Goal: Task Accomplishment & Management: Manage account settings

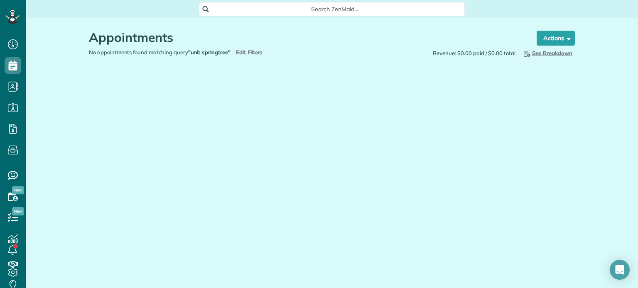
scroll to position [3, 3]
click at [251, 49] on div "No appointments found matching query "unit springtree" Hide Filters Edit Filters" at bounding box center [207, 53] width 249 height 8
click at [252, 53] on span "Edit Filters" at bounding box center [249, 52] width 27 height 7
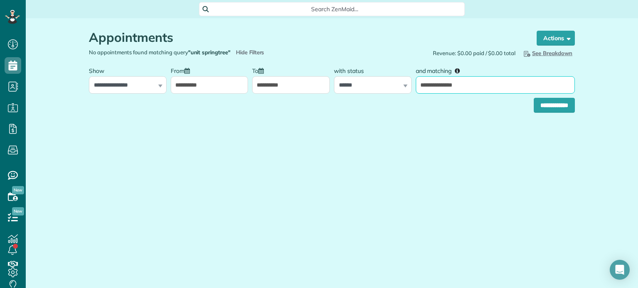
drag, startPoint x: 466, startPoint y: 84, endPoint x: 413, endPoint y: 87, distance: 52.8
click at [413, 87] on div "**********" at bounding box center [494, 78] width 163 height 31
type input "**"
click at [533, 98] on input "**********" at bounding box center [553, 105] width 41 height 15
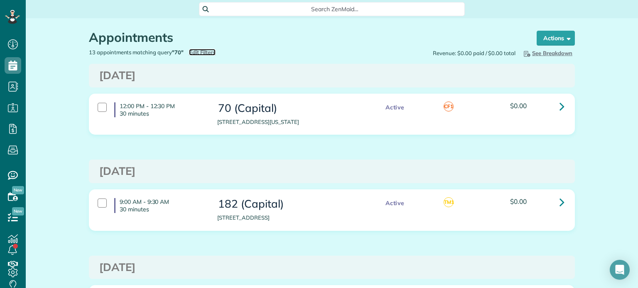
click at [201, 51] on span "Edit Filters" at bounding box center [202, 52] width 27 height 7
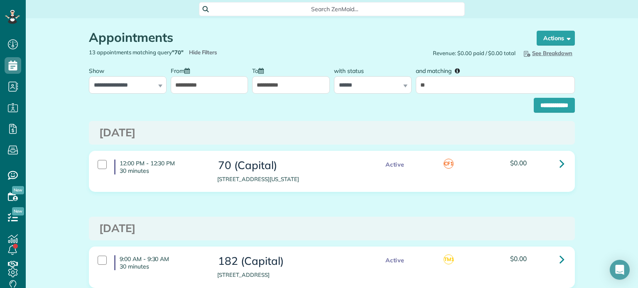
click at [222, 83] on input "**********" at bounding box center [210, 84] width 78 height 17
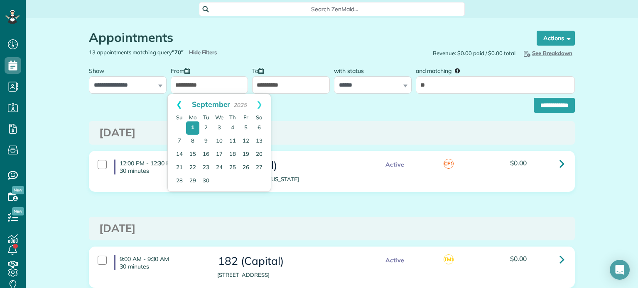
click at [177, 105] on link "Prev" at bounding box center [179, 104] width 23 height 21
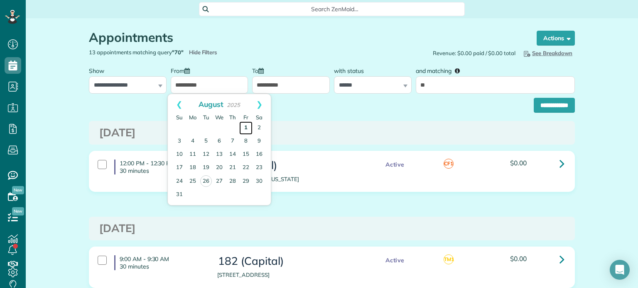
click at [246, 128] on link "1" at bounding box center [245, 128] width 13 height 13
type input "**********"
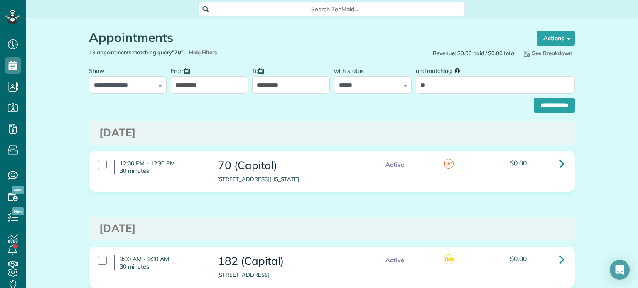
click at [268, 79] on input "**********" at bounding box center [291, 84] width 78 height 17
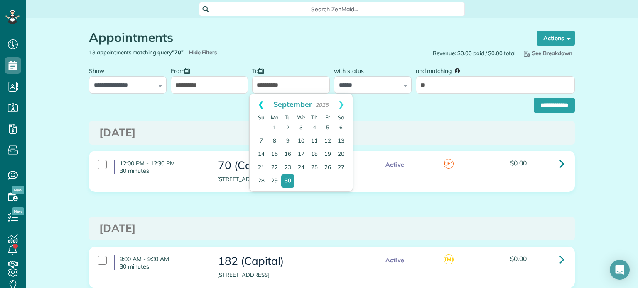
click at [256, 100] on link "Prev" at bounding box center [260, 104] width 23 height 21
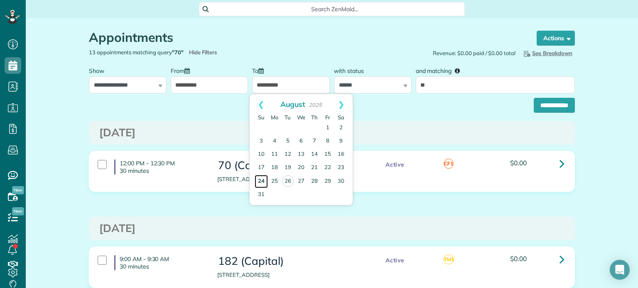
click at [257, 184] on link "24" at bounding box center [260, 181] width 13 height 13
type input "**********"
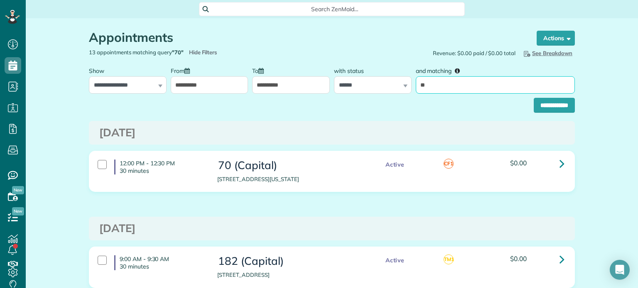
drag, startPoint x: 427, startPoint y: 85, endPoint x: 413, endPoint y: 84, distance: 13.7
click at [415, 84] on input "**" at bounding box center [494, 84] width 159 height 17
type input "****"
click at [533, 98] on input "**********" at bounding box center [553, 105] width 41 height 15
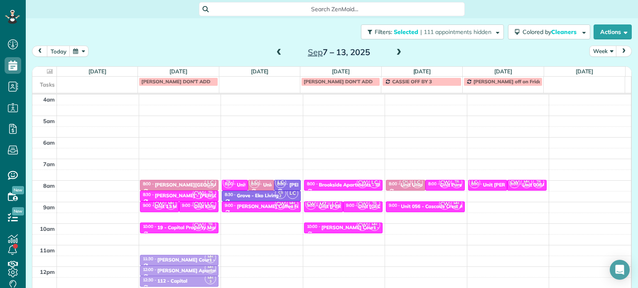
scroll to position [65, 0]
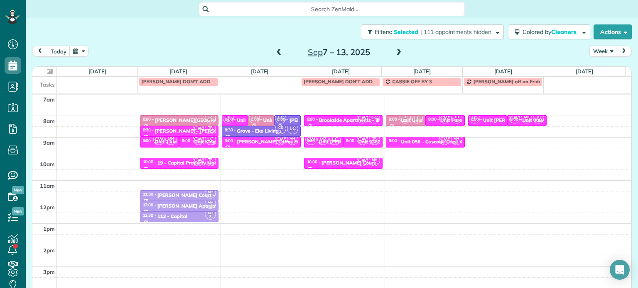
click at [274, 54] on span at bounding box center [278, 52] width 9 height 7
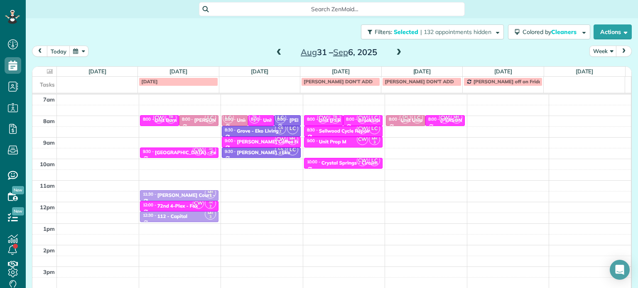
click at [274, 55] on span at bounding box center [278, 52] width 9 height 7
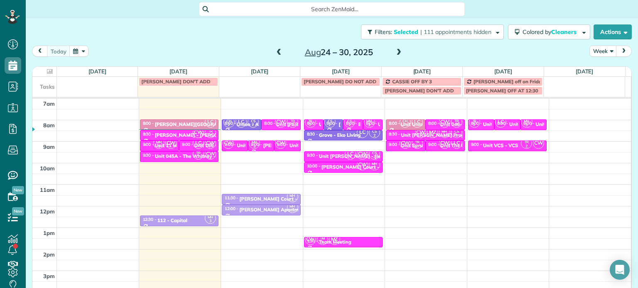
click at [394, 49] on span at bounding box center [398, 52] width 9 height 7
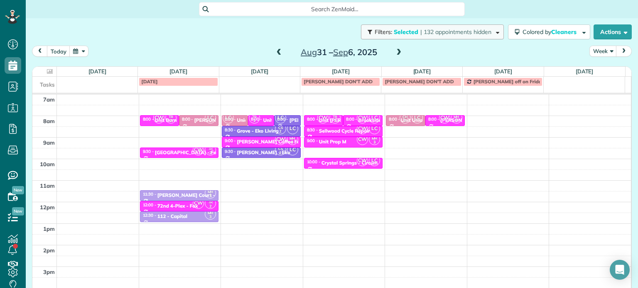
click at [443, 29] on span "| 132 appointments hidden" at bounding box center [455, 31] width 71 height 7
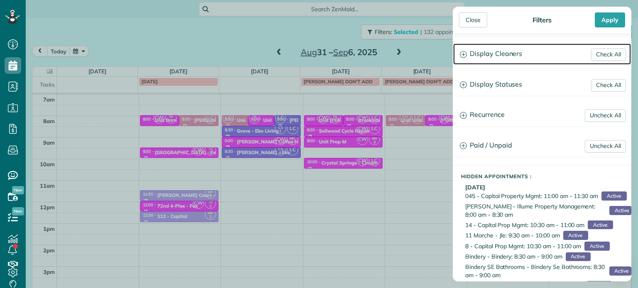
click at [472, 56] on h3 "Display Cleaners" at bounding box center [542, 54] width 178 height 21
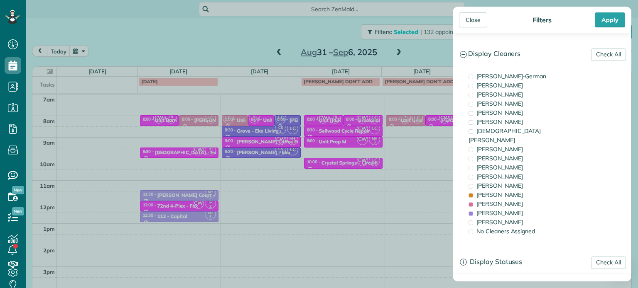
click at [209, 43] on div "Close Filters Apply Check All Display Cleaners Christina Wright-German Cassie F…" at bounding box center [319, 144] width 638 height 288
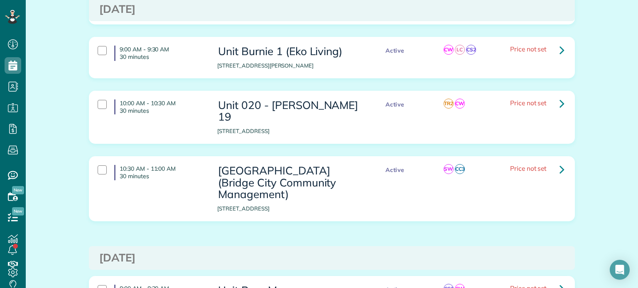
scroll to position [1162, 0]
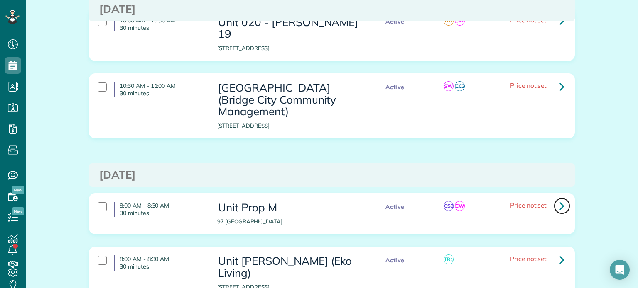
click at [555, 198] on link at bounding box center [561, 206] width 17 height 17
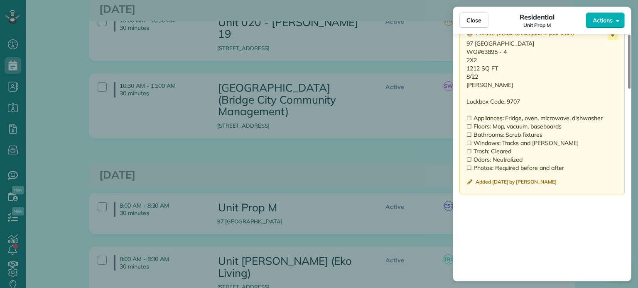
scroll to position [664, 0]
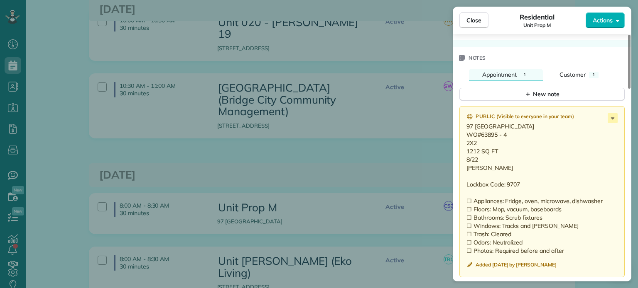
drag, startPoint x: 508, startPoint y: 147, endPoint x: 479, endPoint y: 149, distance: 28.8
click at [479, 149] on p "97 Oswego Summit Lake Oswego OR 97035 WO#63895 - 4 2X2 1212 SQ FT 8/22 Brett Lo…" at bounding box center [542, 188] width 153 height 133
click at [530, 166] on p "97 Oswego Summit Lake Oswego OR 97035 WO#63895 - 4 2X2 1212 SQ FT 8/22 Brett Lo…" at bounding box center [542, 188] width 153 height 133
drag, startPoint x: 481, startPoint y: 179, endPoint x: 462, endPoint y: 130, distance: 52.5
click at [462, 130] on div "Public ( Visible to everyone in your team ) 97 Oswego Summit Lake Oswego OR 970…" at bounding box center [541, 191] width 165 height 171
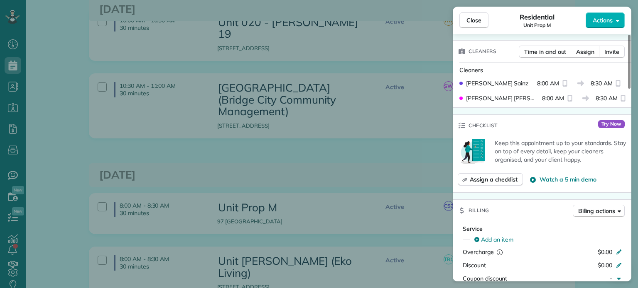
scroll to position [0, 0]
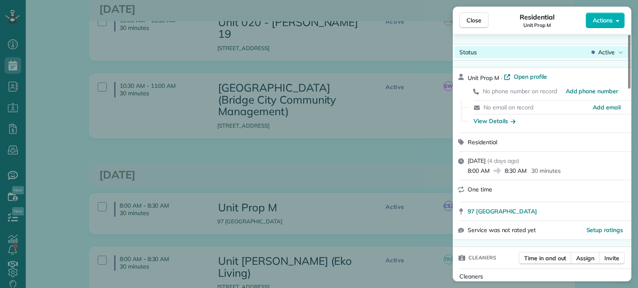
click at [604, 56] on div "Status Active" at bounding box center [541, 52] width 175 height 12
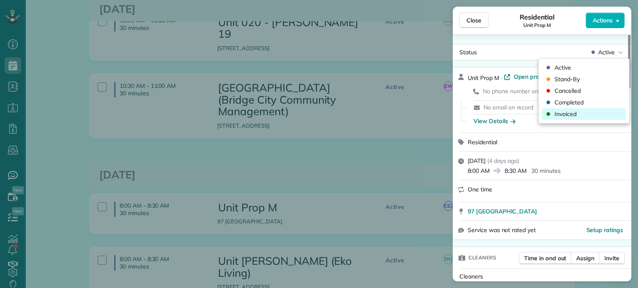
click at [565, 114] on span "Invoiced" at bounding box center [565, 114] width 22 height 8
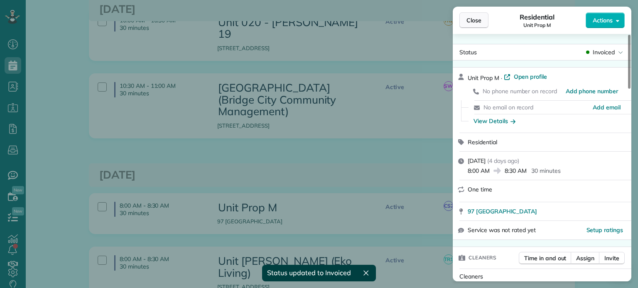
click at [475, 24] on button "Close" at bounding box center [473, 20] width 29 height 16
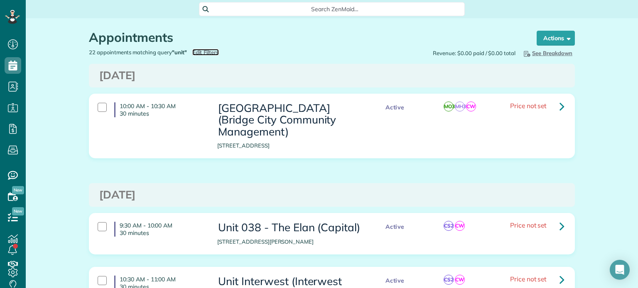
click at [206, 51] on span "Edit Filters" at bounding box center [205, 52] width 27 height 7
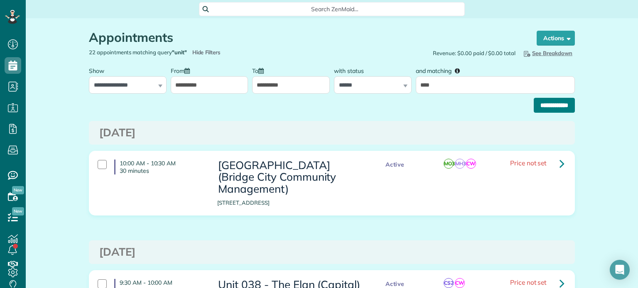
click at [533, 110] on input "**********" at bounding box center [553, 105] width 41 height 15
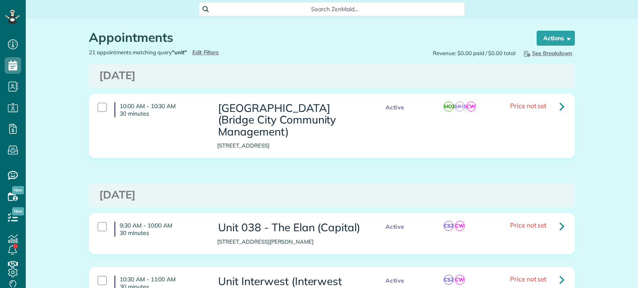
scroll to position [4, 4]
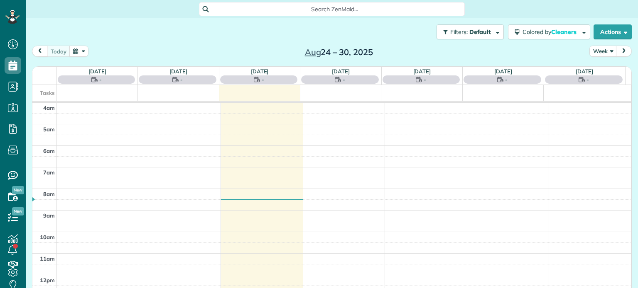
scroll to position [65, 0]
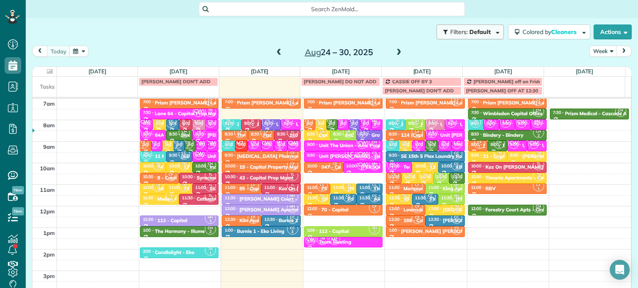
click at [476, 32] on span "Default" at bounding box center [480, 31] width 22 height 7
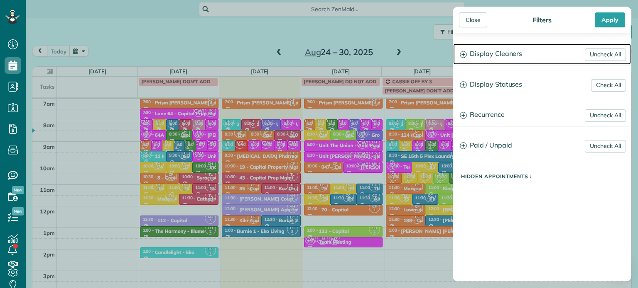
click at [488, 51] on h3 "Display Cleaners" at bounding box center [542, 54] width 178 height 21
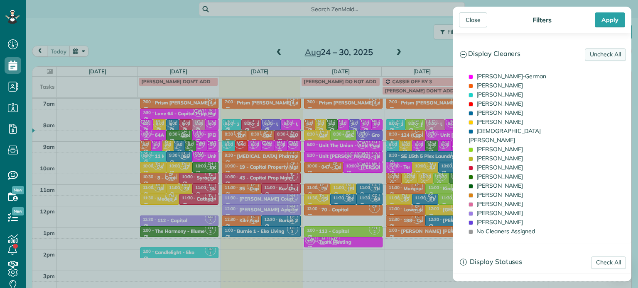
click at [587, 54] on link "Uncheck All" at bounding box center [604, 55] width 41 height 12
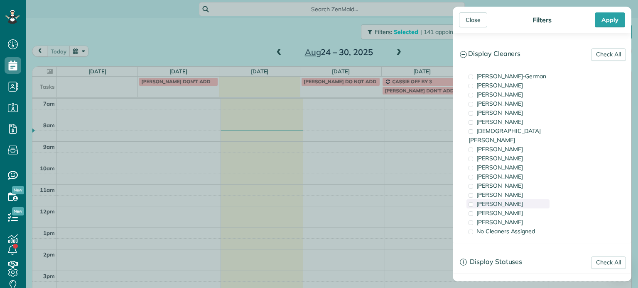
click at [512, 200] on span "[PERSON_NAME]" at bounding box center [499, 203] width 46 height 7
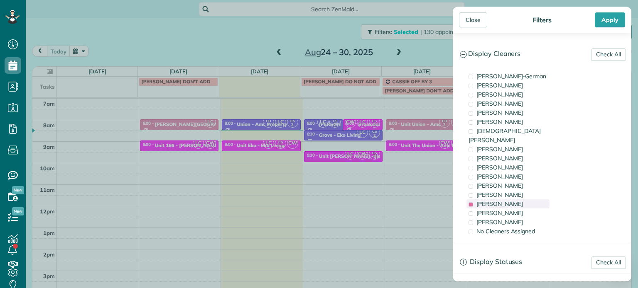
click at [512, 200] on span "[PERSON_NAME]" at bounding box center [499, 203] width 46 height 7
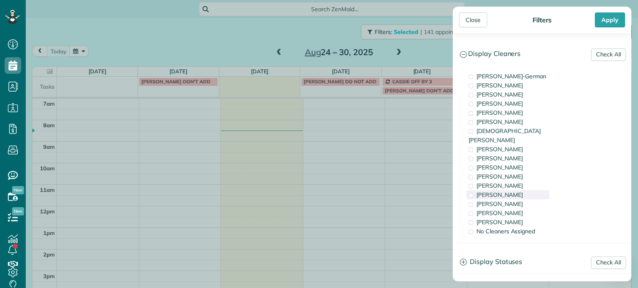
click at [511, 191] on div "[PERSON_NAME]" at bounding box center [507, 195] width 83 height 9
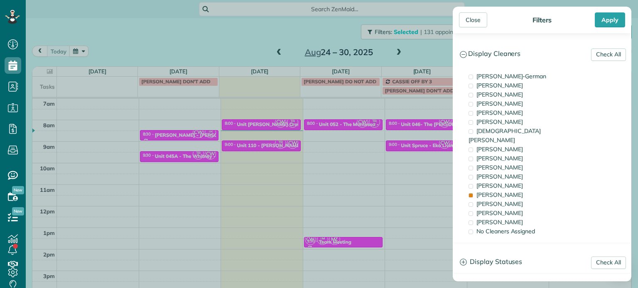
click at [372, 172] on div "Close Filters Apply Check All Display Cleaners [PERSON_NAME]-German [PERSON_NAM…" at bounding box center [319, 144] width 638 height 288
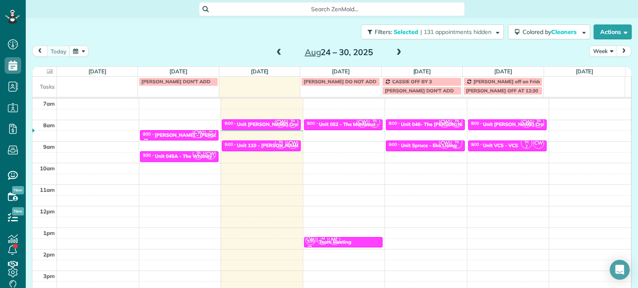
click at [396, 57] on span at bounding box center [398, 52] width 9 height 12
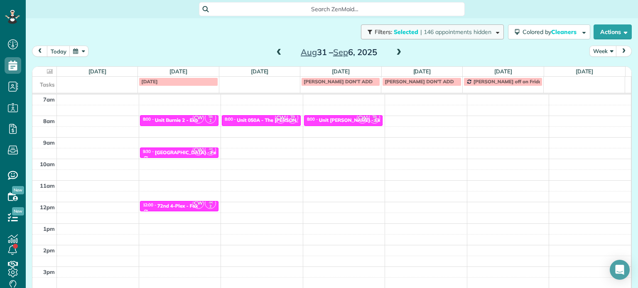
click at [471, 27] on button "Filters: Selected | 146 appointments hidden" at bounding box center [432, 31] width 143 height 15
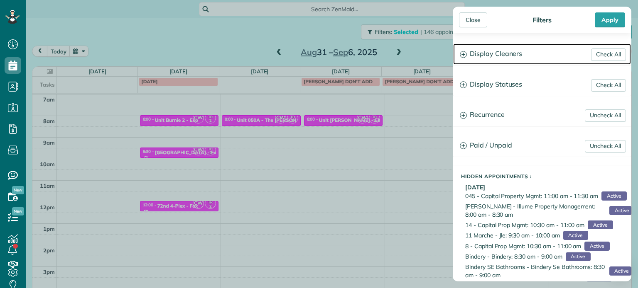
click at [520, 61] on h3 "Display Cleaners" at bounding box center [542, 54] width 178 height 21
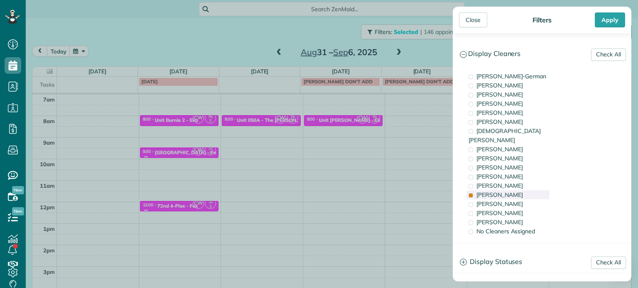
click at [525, 191] on div "[PERSON_NAME]" at bounding box center [507, 195] width 83 height 9
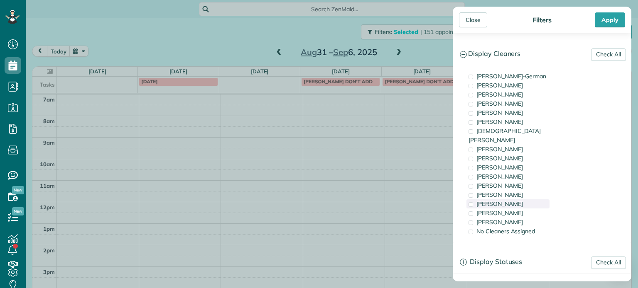
click at [526, 200] on div "[PERSON_NAME]" at bounding box center [507, 204] width 83 height 9
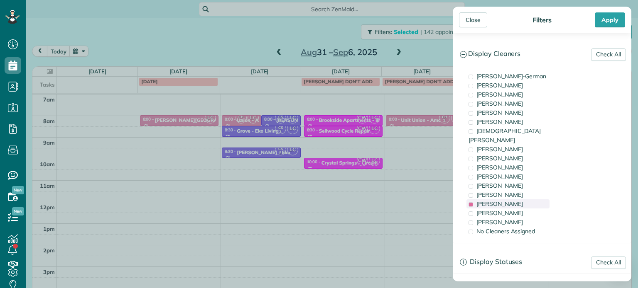
click at [526, 200] on div "[PERSON_NAME]" at bounding box center [507, 204] width 83 height 9
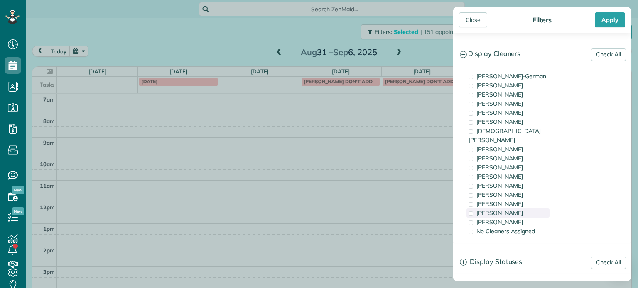
click at [528, 209] on div "[PERSON_NAME]" at bounding box center [507, 213] width 83 height 9
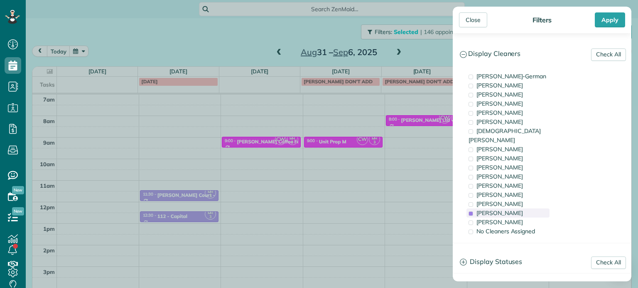
click at [528, 209] on div "[PERSON_NAME]" at bounding box center [507, 213] width 83 height 9
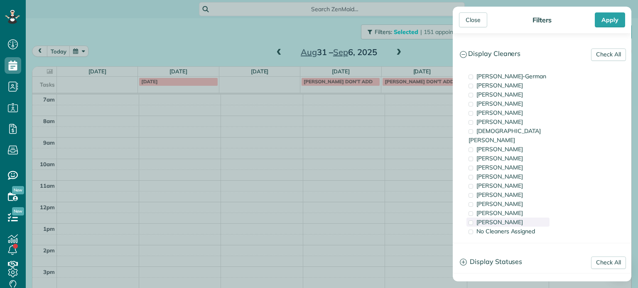
click at [530, 218] on div "[PERSON_NAME]" at bounding box center [507, 222] width 83 height 9
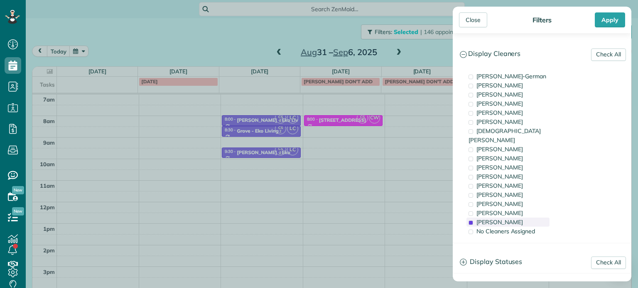
click at [530, 218] on div "[PERSON_NAME]" at bounding box center [507, 222] width 83 height 9
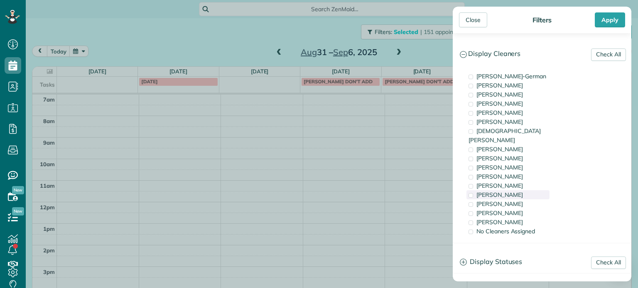
click at [521, 191] on div "[PERSON_NAME]" at bounding box center [507, 195] width 83 height 9
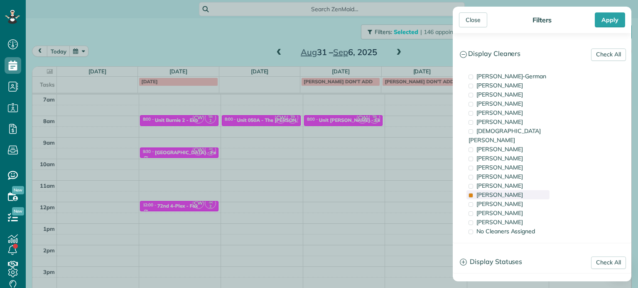
click at [521, 191] on div "[PERSON_NAME]" at bounding box center [507, 195] width 83 height 9
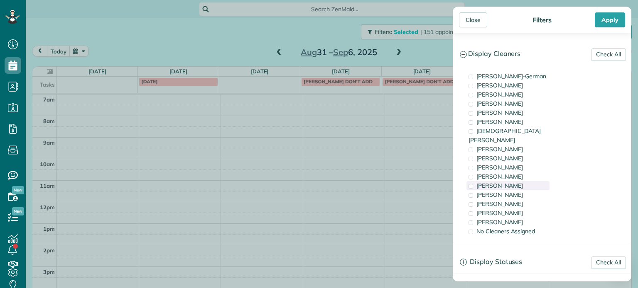
click at [518, 182] on span "[PERSON_NAME]" at bounding box center [499, 185] width 46 height 7
click at [520, 172] on div "[PERSON_NAME]" at bounding box center [507, 176] width 83 height 9
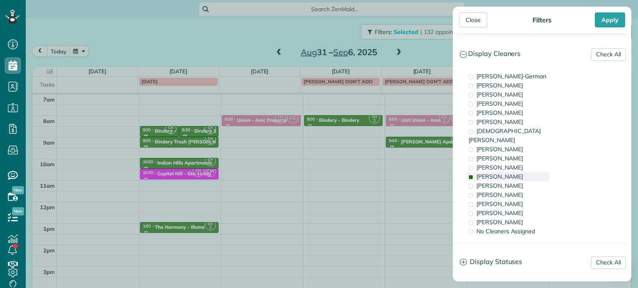
click at [520, 172] on div "[PERSON_NAME]" at bounding box center [507, 176] width 83 height 9
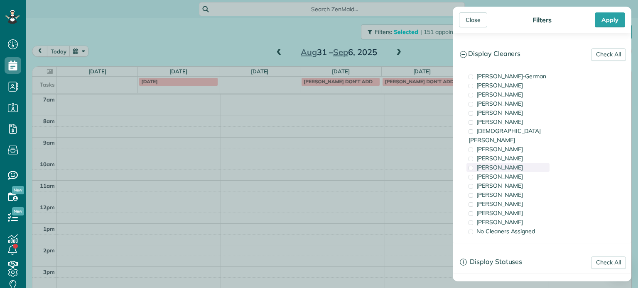
click at [521, 163] on div "[PERSON_NAME]" at bounding box center [507, 167] width 83 height 9
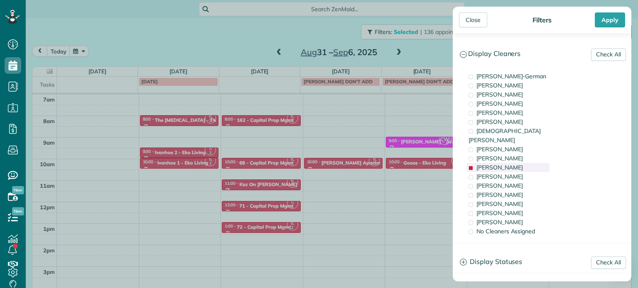
click at [521, 163] on div "[PERSON_NAME]" at bounding box center [507, 167] width 83 height 9
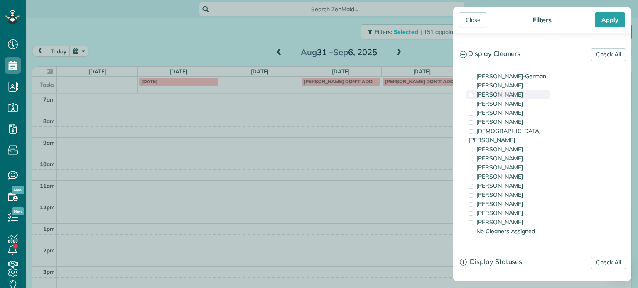
click at [515, 93] on span "[PERSON_NAME]" at bounding box center [499, 94] width 46 height 7
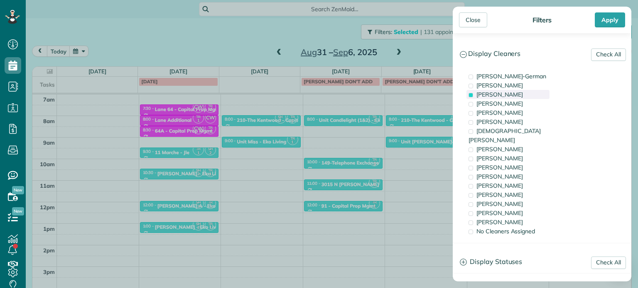
click at [515, 92] on span "[PERSON_NAME]" at bounding box center [499, 94] width 46 height 7
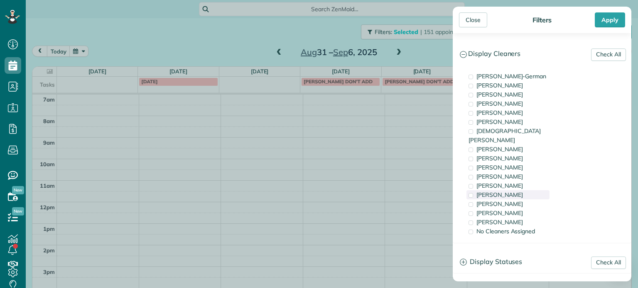
click at [507, 191] on div "[PERSON_NAME]" at bounding box center [507, 195] width 83 height 9
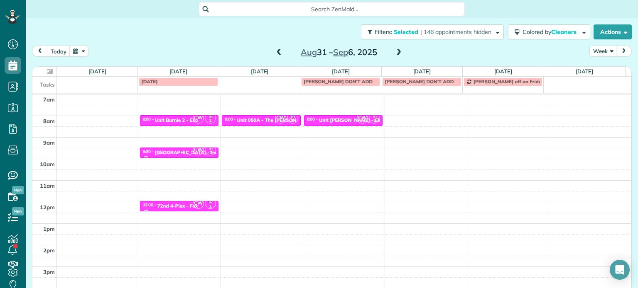
click at [369, 152] on div "Close Filters Apply Check All Display Cleaners [PERSON_NAME]-German [PERSON_NAM…" at bounding box center [319, 144] width 638 height 288
click at [279, 121] on span "CW" at bounding box center [280, 117] width 11 height 11
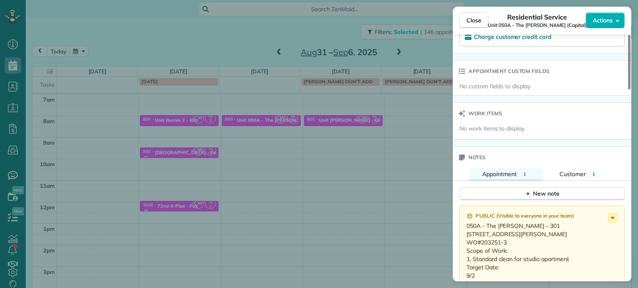
scroll to position [628, 0]
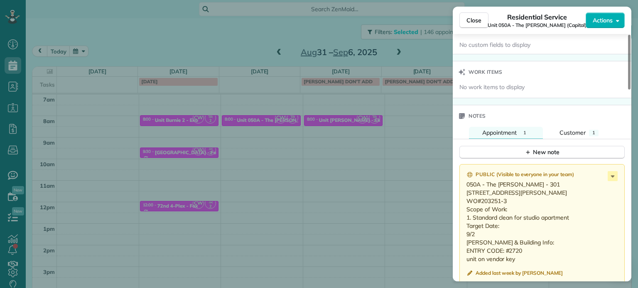
click at [293, 150] on div "Close Residential Service Unit 050A - The [PERSON_NAME] (Capital) Actions Statu…" at bounding box center [319, 144] width 638 height 288
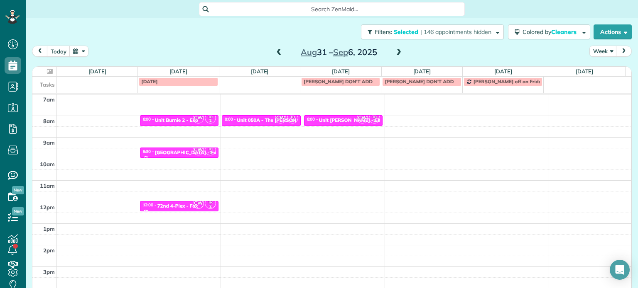
click at [255, 141] on div "4am 5am 6am 7am 8am 9am 10am 11am 12pm 1pm 2pm 3pm 4pm 5pm CW TR 2 8:00 - 8:[GE…" at bounding box center [331, 181] width 598 height 302
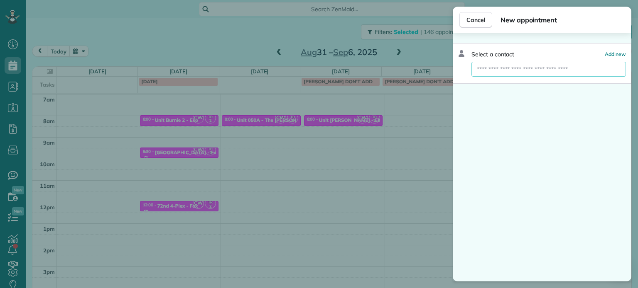
click at [545, 71] on input "text" at bounding box center [548, 69] width 154 height 15
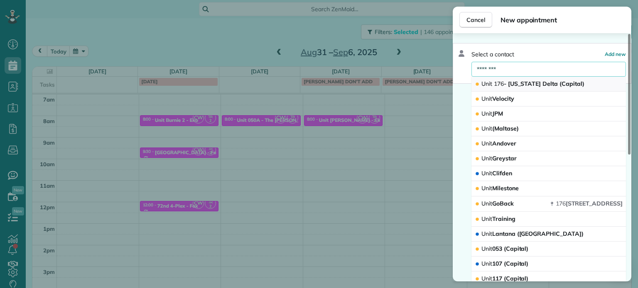
type input "********"
click at [549, 88] on button "Unit 176 - [US_STATE][GEOGRAPHIC_DATA] (Capital)" at bounding box center [548, 84] width 154 height 15
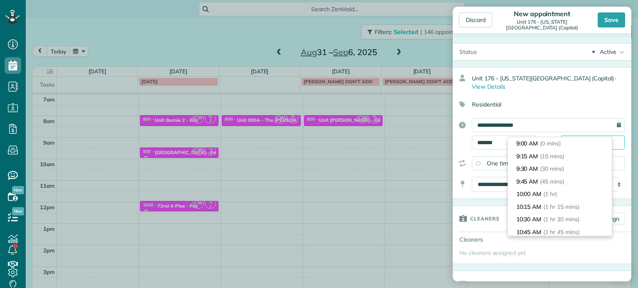
click at [573, 137] on body "Dashboard Scheduling Calendar View List View Dispatch View - Weekly scheduling …" at bounding box center [319, 144] width 638 height 288
type input "*******"
click at [550, 169] on span "(30 mins)" at bounding box center [553, 168] width 26 height 7
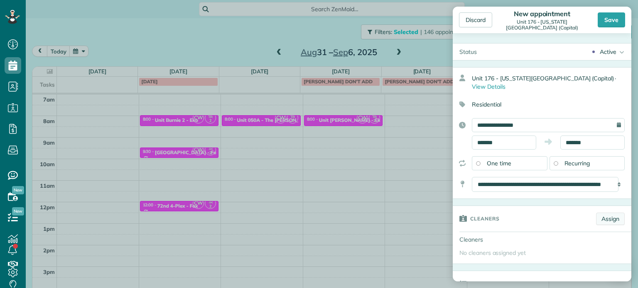
click at [604, 213] on link "Assign" at bounding box center [610, 219] width 29 height 12
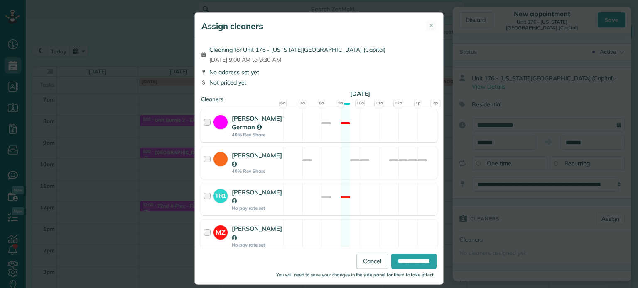
click at [364, 139] on div "[PERSON_NAME]-German 40% Rev Share Not available" at bounding box center [319, 126] width 236 height 33
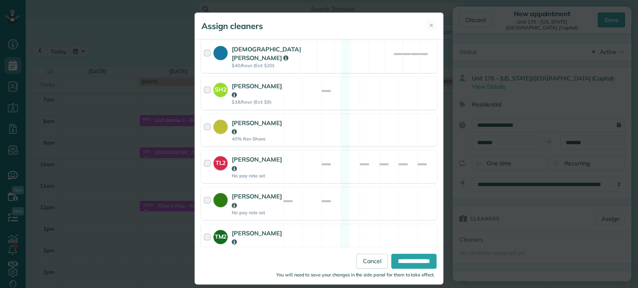
scroll to position [406, 0]
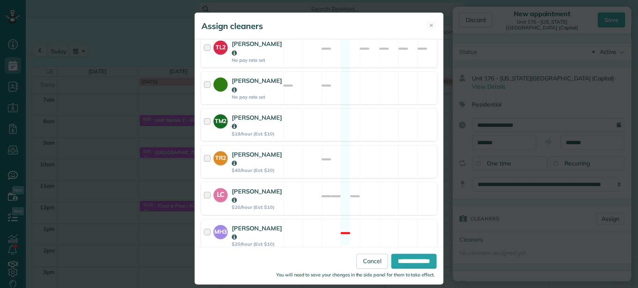
click at [364, 146] on div "TR2 [PERSON_NAME] $40/hour (Est: $20) Available" at bounding box center [319, 162] width 236 height 33
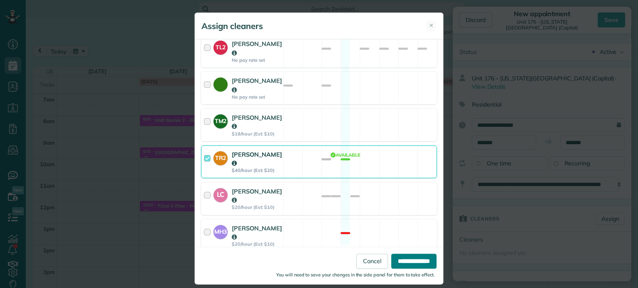
click at [402, 259] on input "**********" at bounding box center [413, 261] width 45 height 15
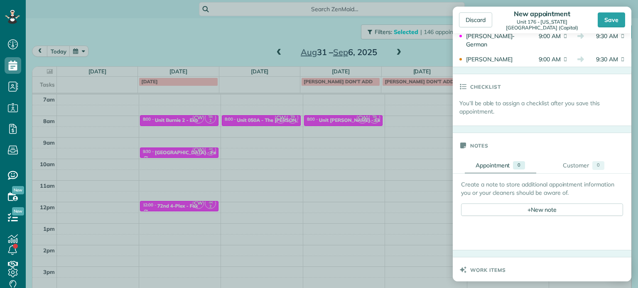
scroll to position [249, 0]
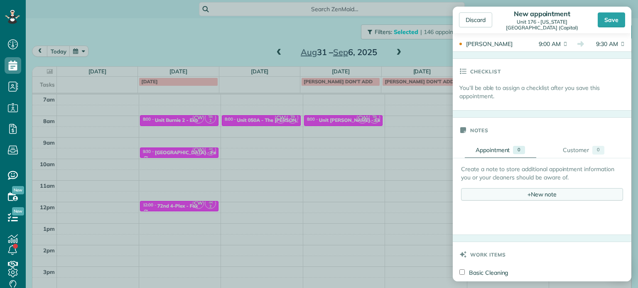
click at [528, 188] on div "+ New note" at bounding box center [542, 194] width 162 height 12
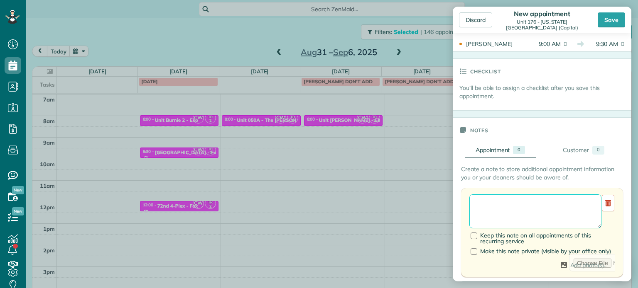
click at [528, 195] on textarea at bounding box center [535, 212] width 132 height 34
paste textarea "**********"
paste textarea "********"
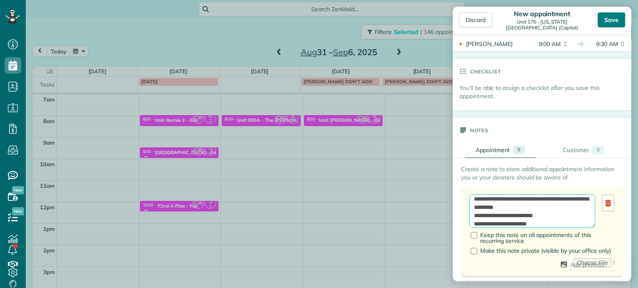
type textarea "**********"
click at [614, 17] on div "Save" at bounding box center [610, 19] width 27 height 15
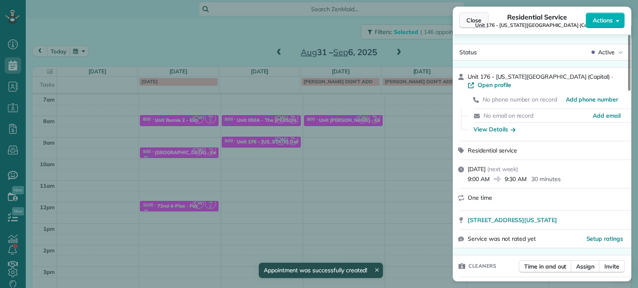
click at [480, 20] on span "Close" at bounding box center [473, 20] width 15 height 8
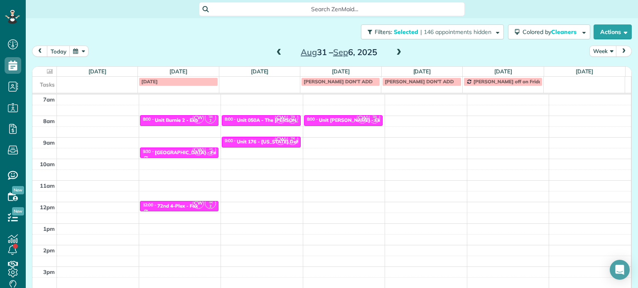
click at [276, 54] on span at bounding box center [278, 52] width 9 height 7
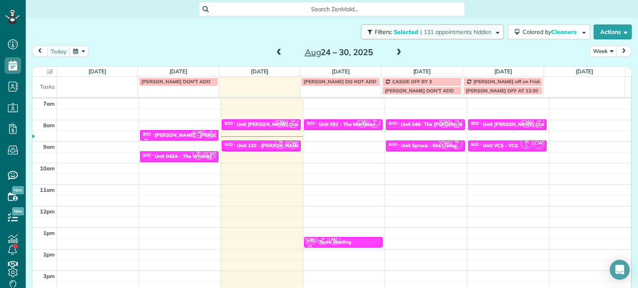
click at [447, 33] on span "| 131 appointments hidden" at bounding box center [455, 31] width 71 height 7
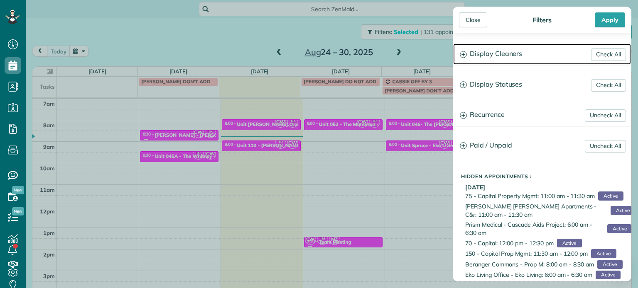
click at [480, 56] on h3 "Display Cleaners" at bounding box center [542, 54] width 178 height 21
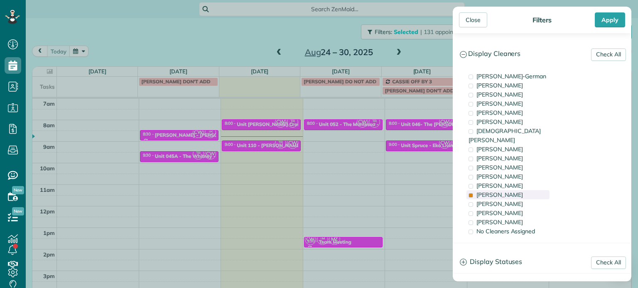
click at [503, 191] on span "[PERSON_NAME]" at bounding box center [499, 194] width 46 height 7
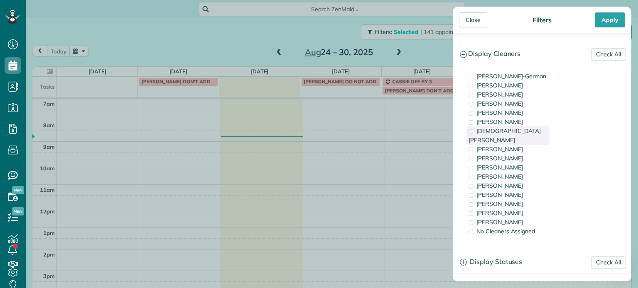
click at [495, 132] on span "[DEMOGRAPHIC_DATA][PERSON_NAME]" at bounding box center [504, 135] width 72 height 17
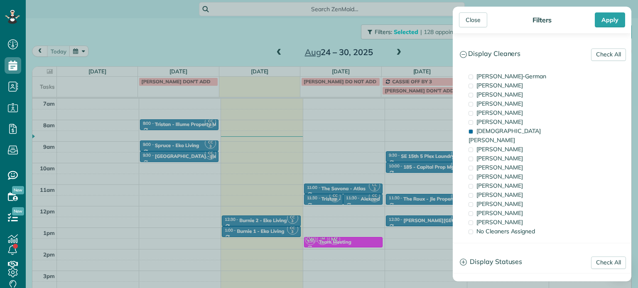
click at [375, 147] on div "Close Filters Apply Check All Display Cleaners [PERSON_NAME]-German [PERSON_NAM…" at bounding box center [319, 144] width 638 height 288
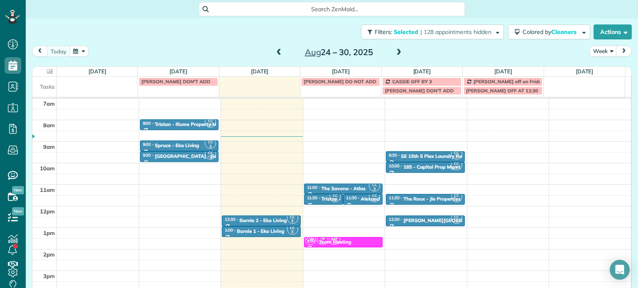
click at [394, 55] on span at bounding box center [398, 52] width 9 height 7
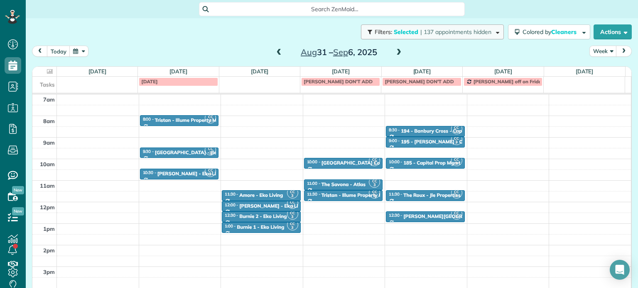
click at [460, 33] on span "| 137 appointments hidden" at bounding box center [455, 31] width 71 height 7
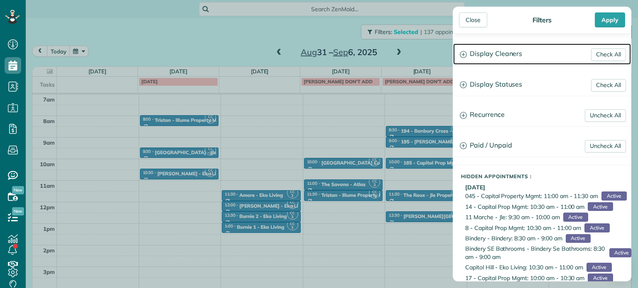
click at [516, 55] on h3 "Display Cleaners" at bounding box center [542, 54] width 178 height 21
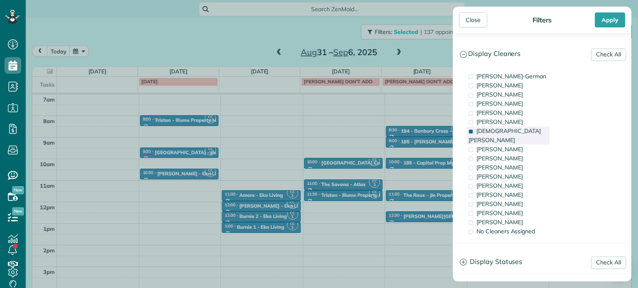
click at [503, 127] on span "[DEMOGRAPHIC_DATA][PERSON_NAME]" at bounding box center [504, 135] width 72 height 17
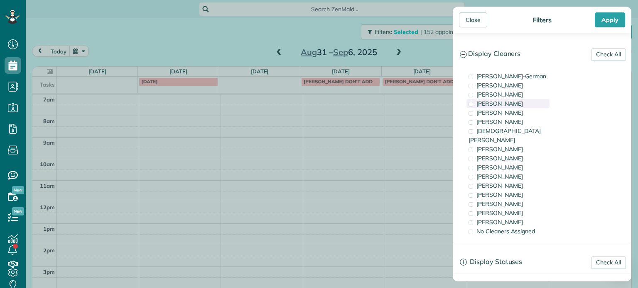
click at [498, 101] on span "[PERSON_NAME]" at bounding box center [499, 103] width 46 height 7
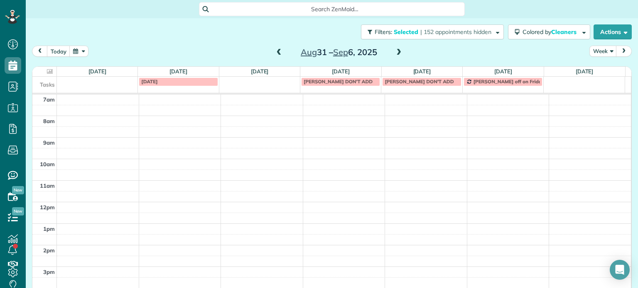
click at [298, 122] on div "Close Filters Apply Check All Display Cleaners [PERSON_NAME]-German [PERSON_NAM…" at bounding box center [319, 144] width 638 height 288
click at [254, 139] on div "4am 5am 6am 7am 8am 9am 10am 11am 12pm 1pm 2pm 3pm 4pm 5pm 9:00 - 9:15" at bounding box center [331, 181] width 598 height 302
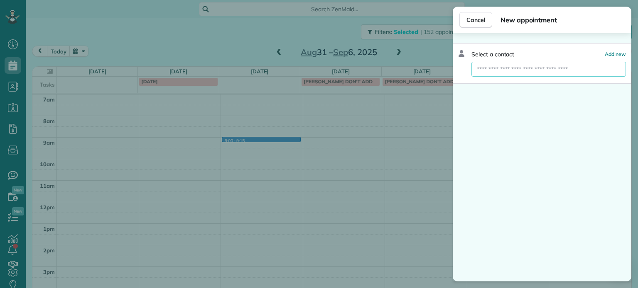
click at [500, 66] on input "text" at bounding box center [548, 69] width 154 height 15
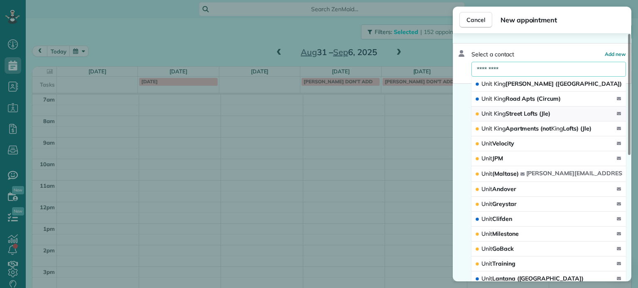
type input "*********"
click at [523, 113] on span "[GEOGRAPHIC_DATA] (Jle)" at bounding box center [515, 113] width 69 height 7
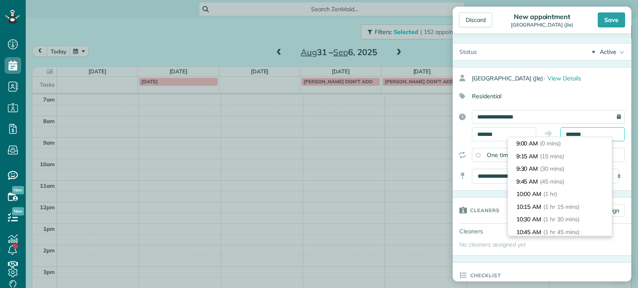
click at [571, 132] on input "*******" at bounding box center [592, 134] width 64 height 14
type input "*******"
click at [565, 169] on span "(30 mins)" at bounding box center [553, 168] width 26 height 7
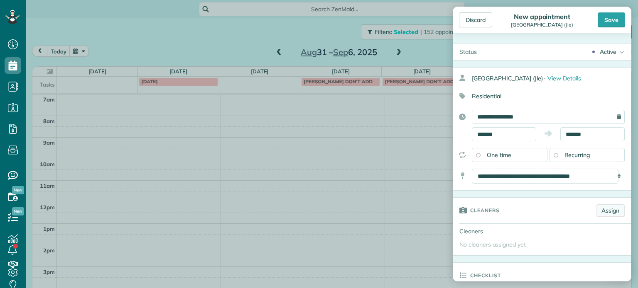
click at [601, 211] on link "Assign" at bounding box center [610, 211] width 29 height 12
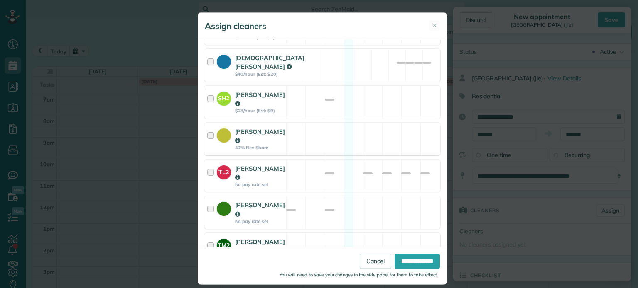
scroll to position [150, 0]
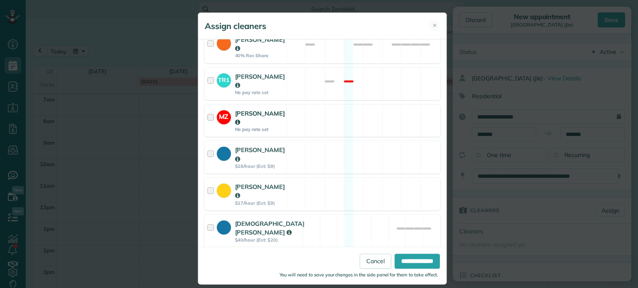
click at [372, 132] on div "MZ [PERSON_NAME] No pay rate set Available" at bounding box center [322, 121] width 236 height 33
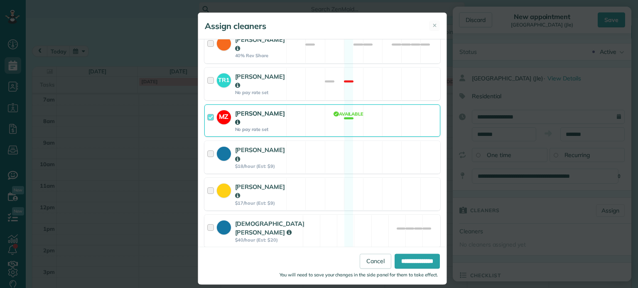
scroll to position [316, 0]
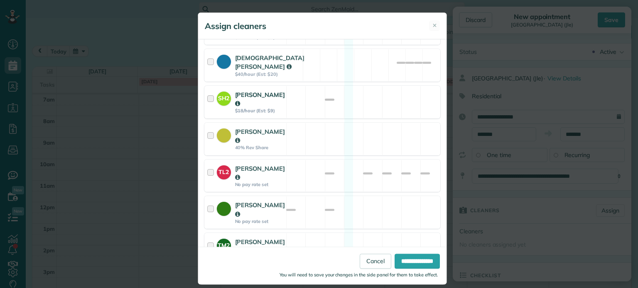
click at [389, 91] on div "SH2 [PERSON_NAME] $18/hour (Est: $9) Available" at bounding box center [322, 102] width 236 height 33
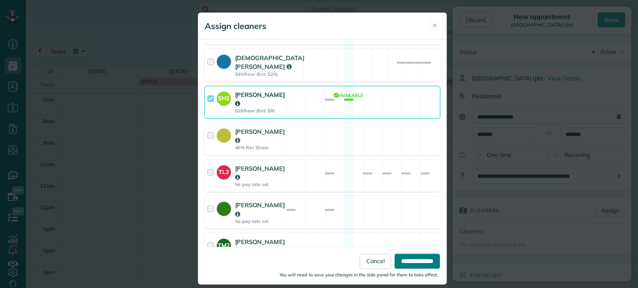
click at [420, 255] on input "**********" at bounding box center [416, 261] width 45 height 15
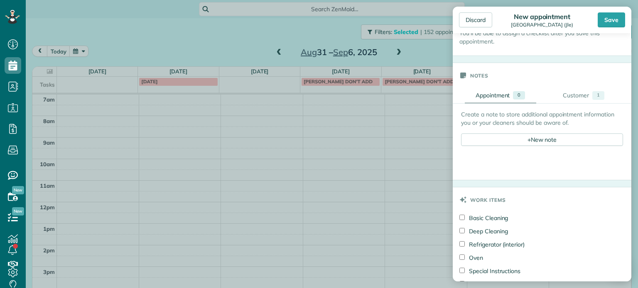
scroll to position [332, 0]
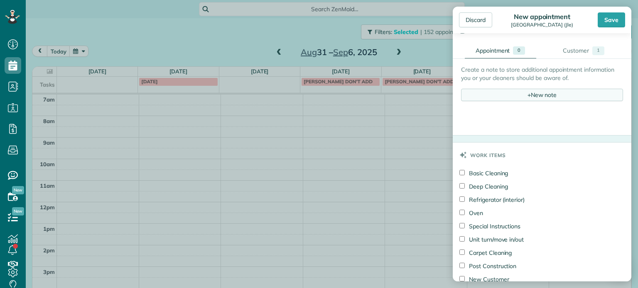
click at [523, 96] on div "+ New note" at bounding box center [542, 95] width 162 height 12
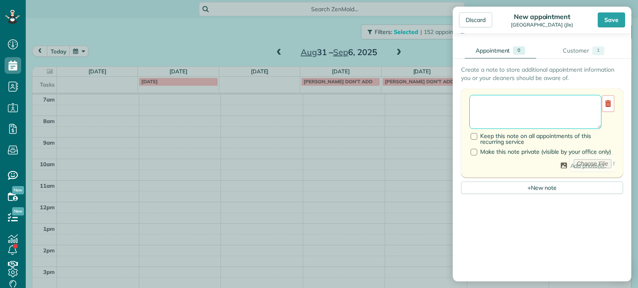
click at [530, 106] on textarea at bounding box center [535, 112] width 132 height 34
type textarea "**********"
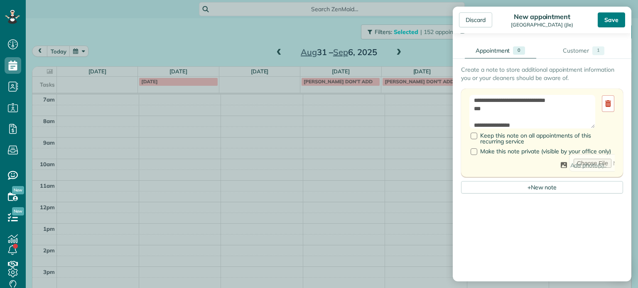
click at [607, 23] on div "Save" at bounding box center [610, 19] width 27 height 15
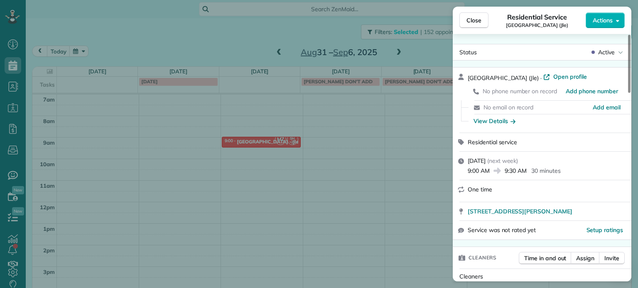
click at [405, 48] on div "Close Residential Service [GEOGRAPHIC_DATA] (Jle) Actions Status Active [GEOGRA…" at bounding box center [319, 144] width 638 height 288
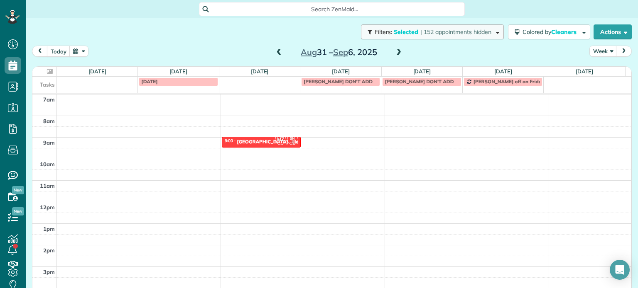
click at [394, 32] on span "Selected" at bounding box center [406, 31] width 25 height 7
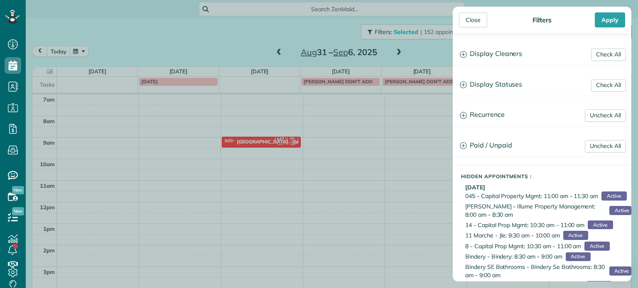
click at [333, 23] on div "Close Filters Apply Check All Display Cleaners [PERSON_NAME]-German [PERSON_NAM…" at bounding box center [319, 144] width 638 height 288
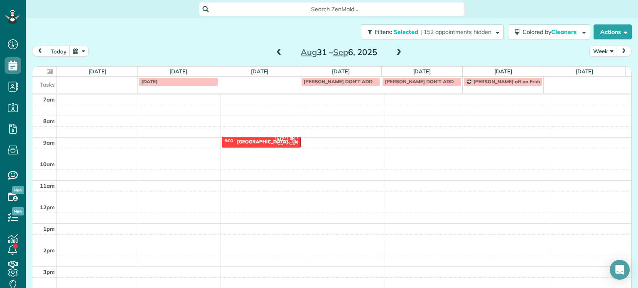
click at [278, 49] on span at bounding box center [278, 52] width 9 height 7
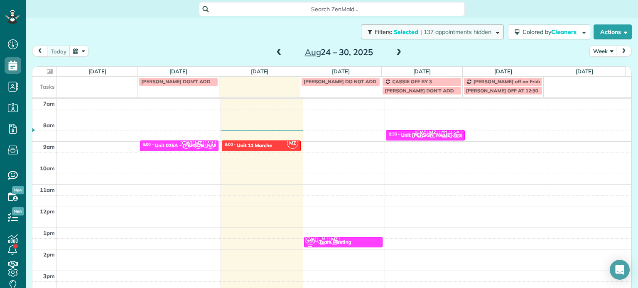
click at [435, 30] on span "| 137 appointments hidden" at bounding box center [455, 31] width 71 height 7
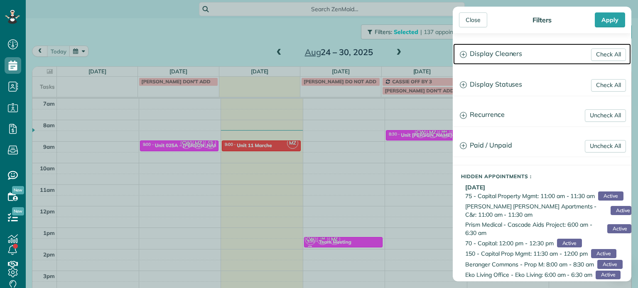
click at [503, 56] on h3 "Display Cleaners" at bounding box center [542, 54] width 178 height 21
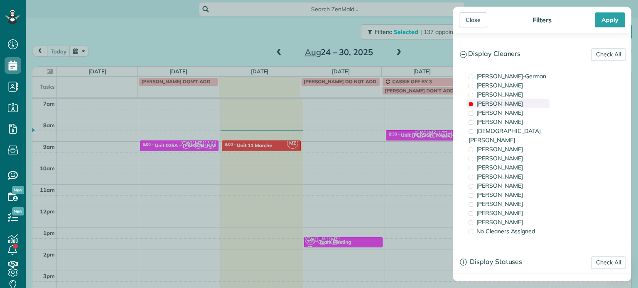
click at [505, 100] on div "[PERSON_NAME]" at bounding box center [507, 103] width 83 height 9
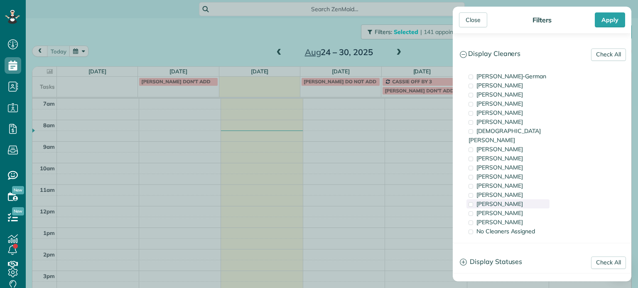
click at [518, 200] on div "[PERSON_NAME]" at bounding box center [507, 204] width 83 height 9
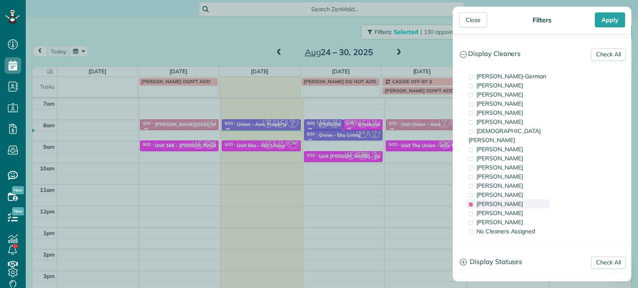
click at [518, 200] on div "[PERSON_NAME]" at bounding box center [507, 204] width 83 height 9
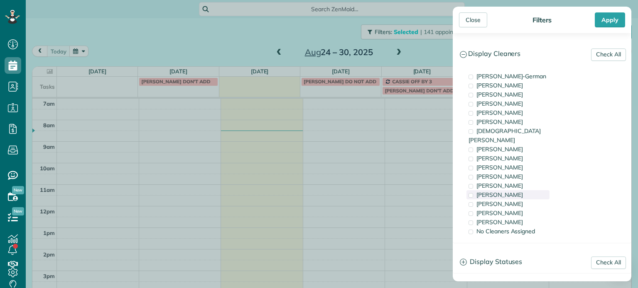
click at [505, 191] on span "[PERSON_NAME]" at bounding box center [499, 194] width 46 height 7
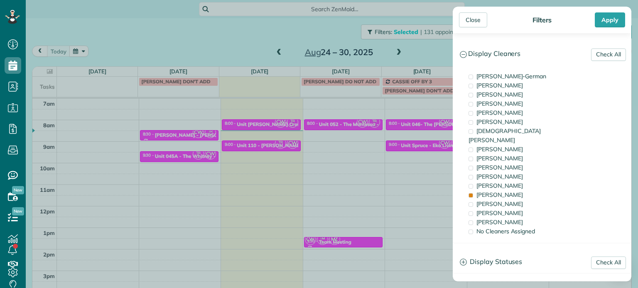
click at [345, 131] on div "Close Filters Apply Check All Display Cleaners [PERSON_NAME]-German [PERSON_NAM…" at bounding box center [319, 144] width 638 height 288
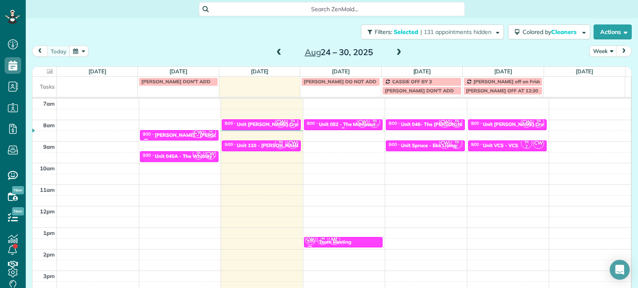
click at [341, 122] on div "Unit 052 - The Montessa - Capital" at bounding box center [358, 125] width 78 height 6
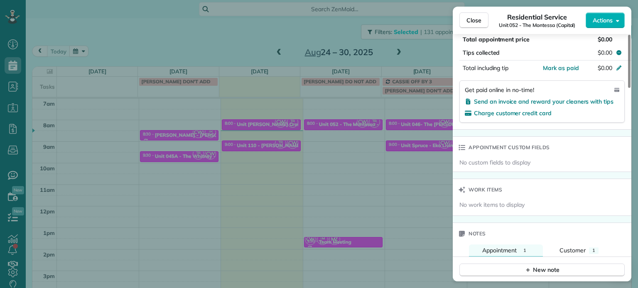
scroll to position [669, 0]
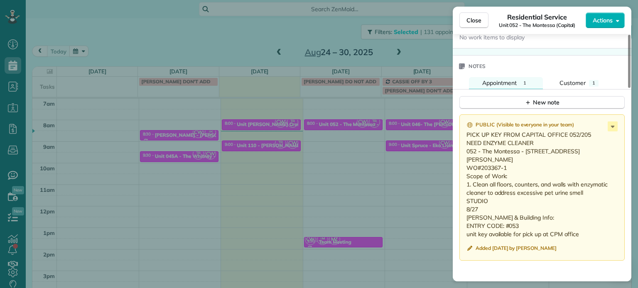
click at [394, 122] on div "Close Residential Service Unit 052 - The Montessa (Capital) Actions Status Acti…" at bounding box center [319, 144] width 638 height 288
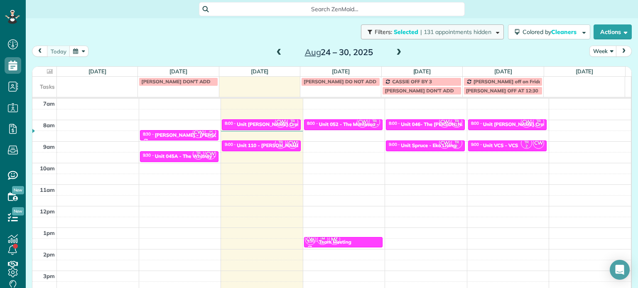
click at [422, 34] on span "| 131 appointments hidden" at bounding box center [455, 31] width 71 height 7
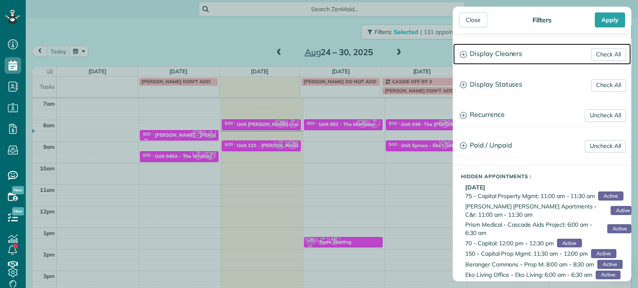
click at [509, 59] on h3 "Display Cleaners" at bounding box center [542, 54] width 178 height 21
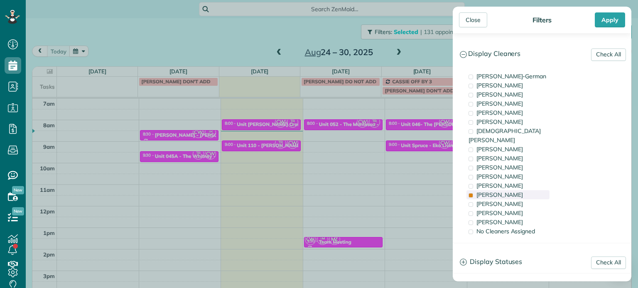
click at [496, 191] on span "[PERSON_NAME]" at bounding box center [499, 194] width 46 height 7
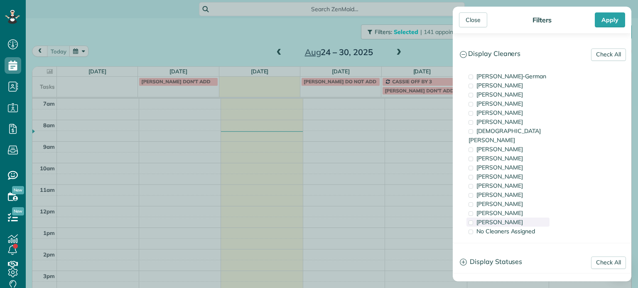
click at [515, 218] on div "[PERSON_NAME]" at bounding box center [507, 222] width 83 height 9
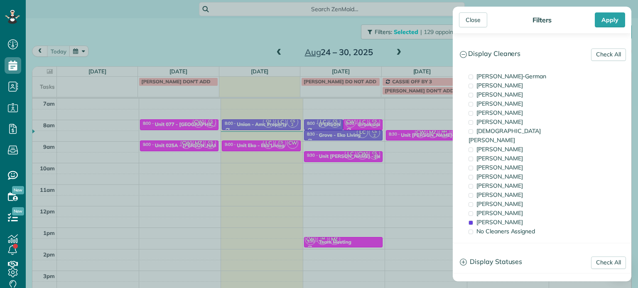
click at [380, 142] on div "Close Filters Apply Check All Display Cleaners [PERSON_NAME]-German [PERSON_NAM…" at bounding box center [319, 144] width 638 height 288
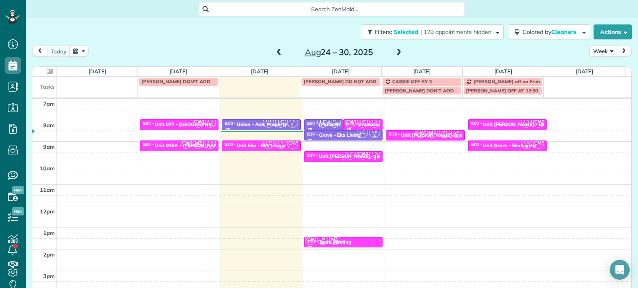
click at [345, 156] on span "LC" at bounding box center [350, 154] width 11 height 11
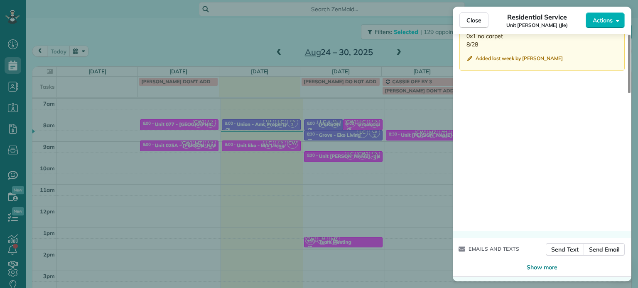
scroll to position [749, 0]
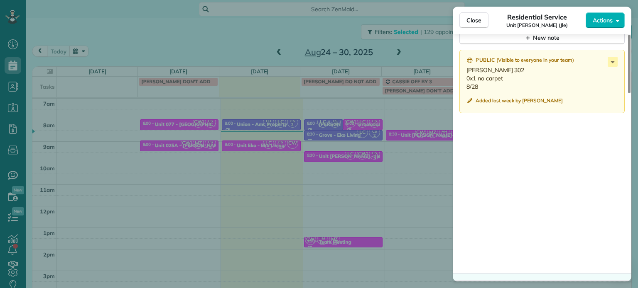
click at [434, 40] on div "Close Residential Service Unit [GEOGRAPHIC_DATA] (Jle) Actions Status Active Un…" at bounding box center [319, 144] width 638 height 288
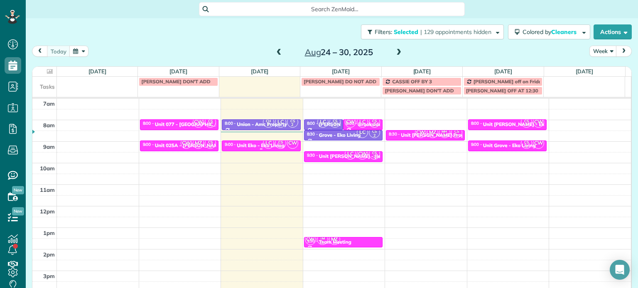
click at [265, 145] on span "LC" at bounding box center [268, 143] width 11 height 11
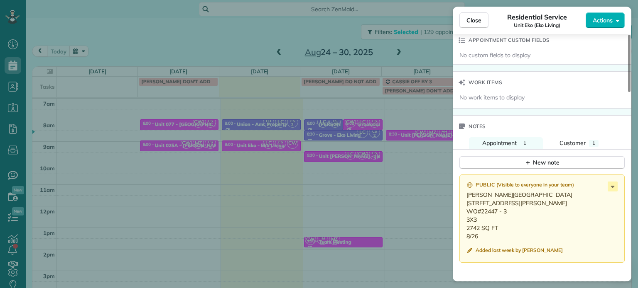
scroll to position [665, 0]
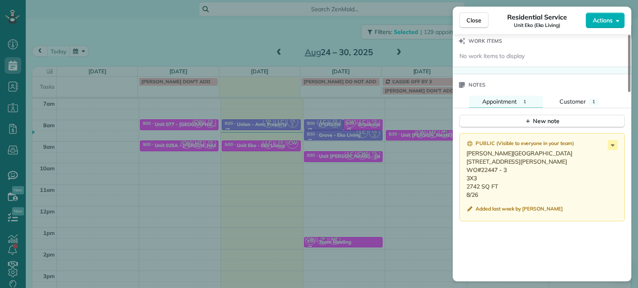
click at [357, 158] on div "Close Residential Service Unit Eko (Eko Living) Actions Status Active Unit Eko …" at bounding box center [319, 144] width 638 height 288
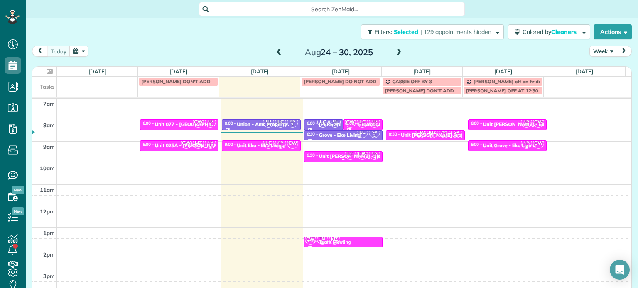
click at [357, 156] on span "CW" at bounding box center [362, 154] width 11 height 11
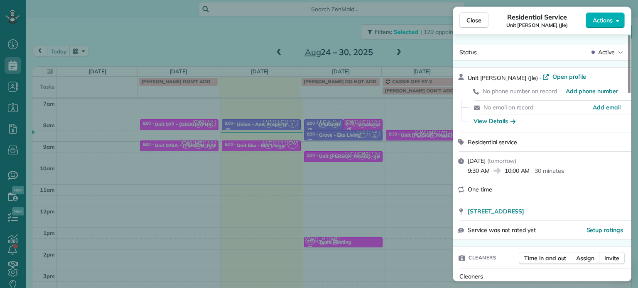
scroll to position [168, 0]
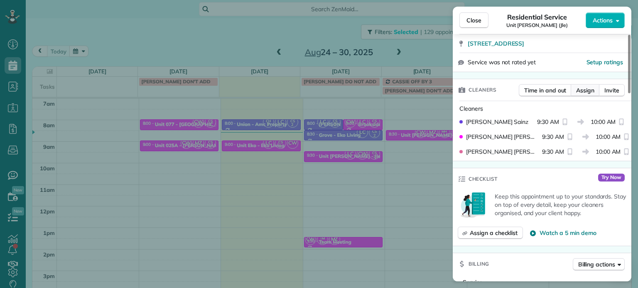
click at [590, 88] on span "Assign" at bounding box center [585, 90] width 18 height 8
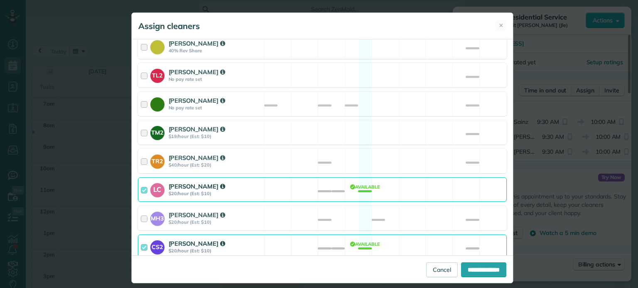
scroll to position [359, 0]
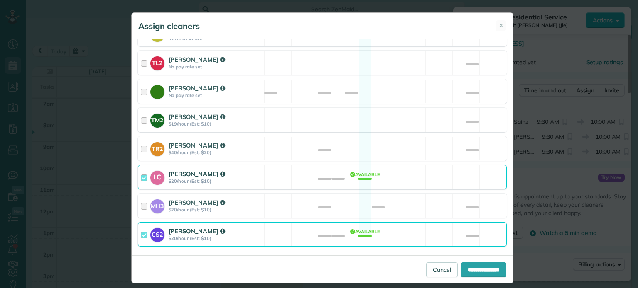
click at [413, 222] on div "CS2 [PERSON_NAME] $20/hour (Est: $10) Available" at bounding box center [322, 234] width 369 height 24
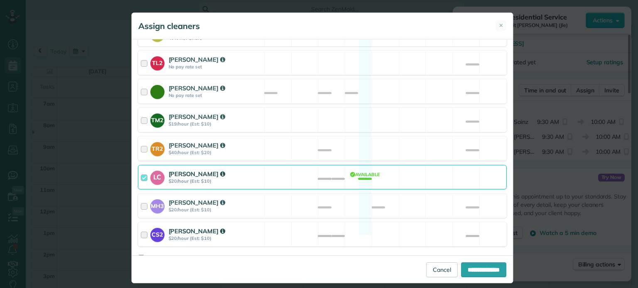
click at [420, 224] on div "CS2 [PERSON_NAME] $20/hour (Est: $10) Available" at bounding box center [322, 234] width 369 height 24
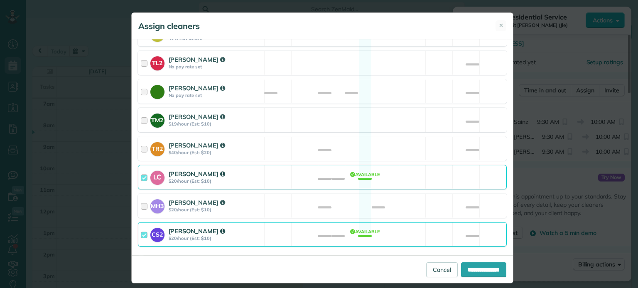
click at [408, 171] on div "LC [PERSON_NAME] $20/hour (Est: $10) Available" at bounding box center [322, 177] width 369 height 24
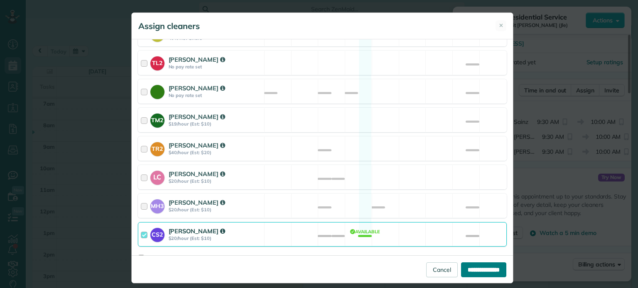
click at [468, 269] on input "**********" at bounding box center [483, 270] width 45 height 15
type input "**********"
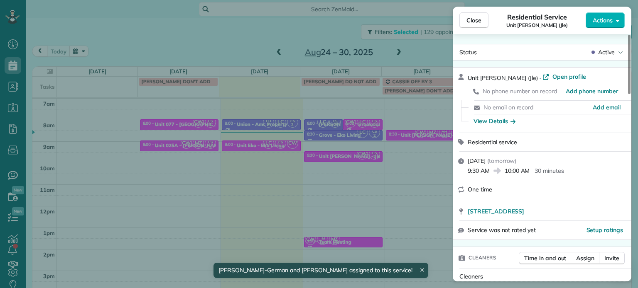
click at [423, 167] on div "Close Residential Service Unit [GEOGRAPHIC_DATA] (Jle) Actions Status Active Un…" at bounding box center [319, 144] width 638 height 288
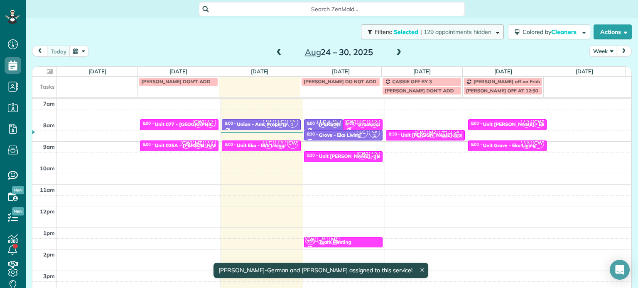
click at [450, 34] on span "| 129 appointments hidden" at bounding box center [455, 31] width 71 height 7
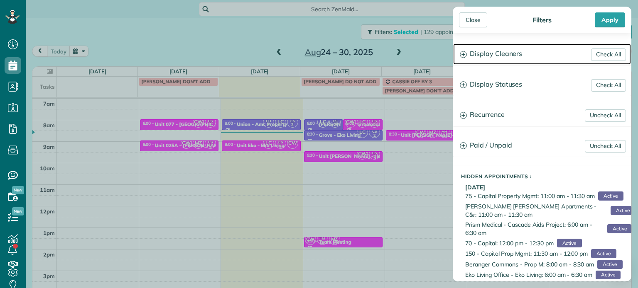
click at [481, 56] on h3 "Display Cleaners" at bounding box center [542, 54] width 178 height 21
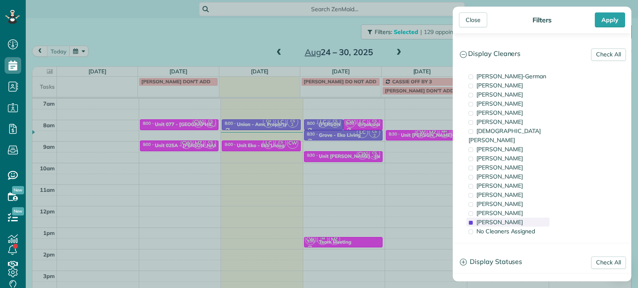
click at [504, 219] on span "[PERSON_NAME]" at bounding box center [499, 222] width 46 height 7
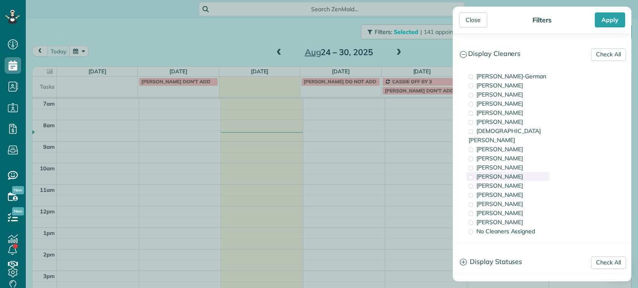
click at [508, 172] on div "[PERSON_NAME]" at bounding box center [507, 176] width 83 height 9
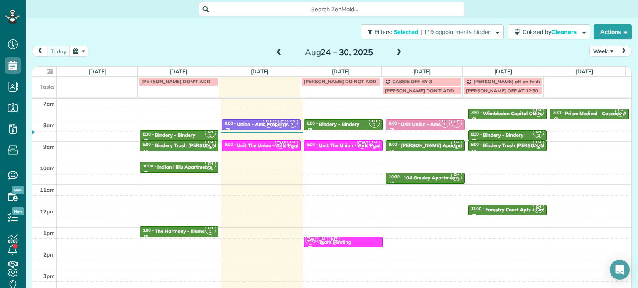
click at [395, 157] on div "Close Filters Apply Check All Display Cleaners [PERSON_NAME]-German [PERSON_NAM…" at bounding box center [319, 144] width 638 height 288
click at [357, 144] on span "CW" at bounding box center [362, 143] width 11 height 11
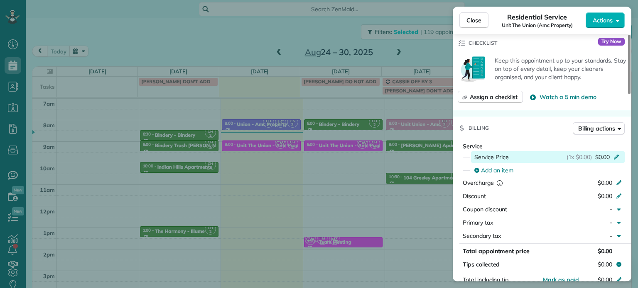
scroll to position [165, 0]
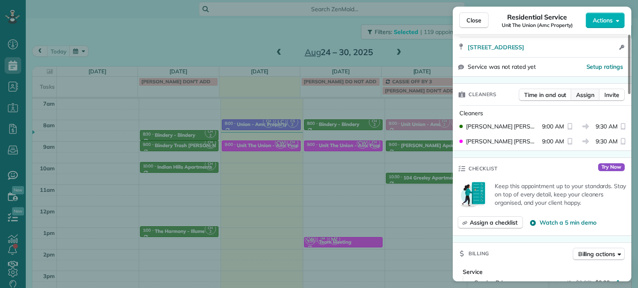
click at [584, 93] on span "Assign" at bounding box center [585, 95] width 18 height 8
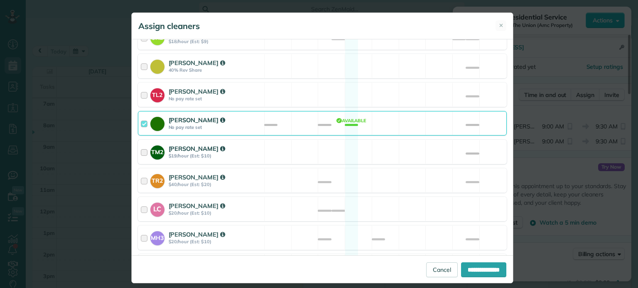
scroll to position [359, 0]
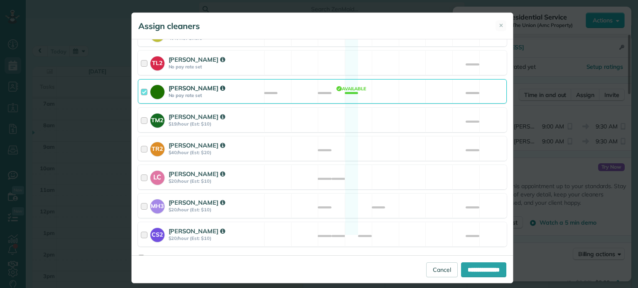
click at [407, 83] on div "[PERSON_NAME] No pay rate set Available" at bounding box center [322, 91] width 369 height 24
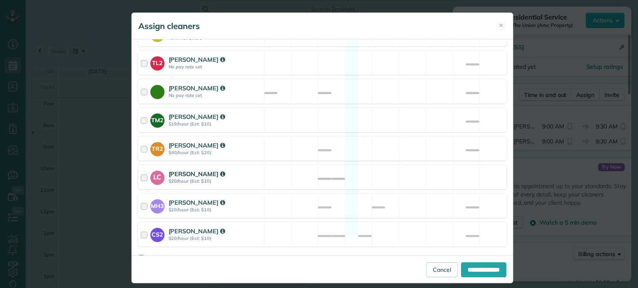
click at [398, 165] on div "LC [PERSON_NAME] $20/hour (Est: $10) Not available" at bounding box center [322, 177] width 369 height 24
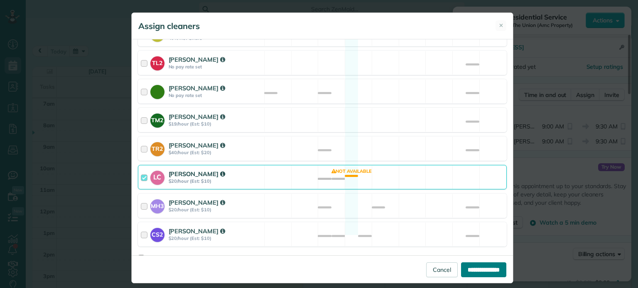
click at [473, 268] on input "**********" at bounding box center [483, 270] width 45 height 15
type input "**********"
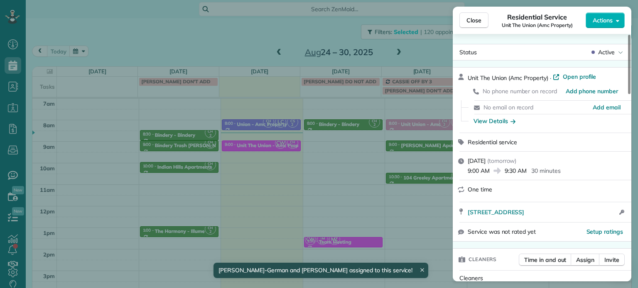
click at [385, 176] on div "Close Residential Service Unit The Union (Amc Property) Actions Status Active U…" at bounding box center [319, 144] width 638 height 288
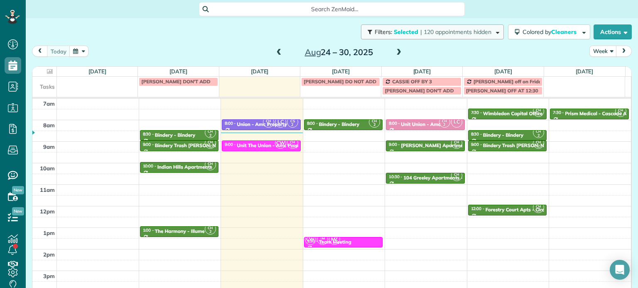
click at [477, 33] on span "| 120 appointments hidden" at bounding box center [455, 31] width 71 height 7
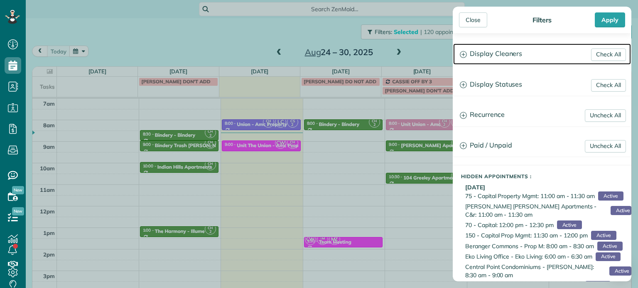
click at [513, 49] on h3 "Display Cleaners" at bounding box center [542, 54] width 178 height 21
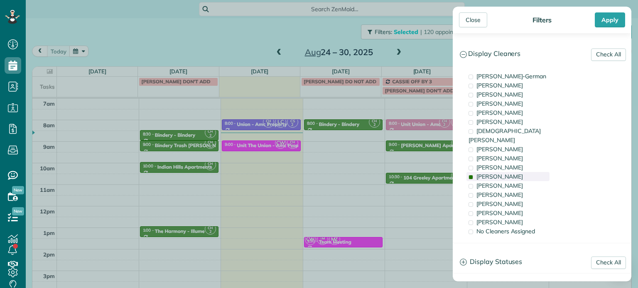
click at [516, 172] on div "[PERSON_NAME]" at bounding box center [507, 176] width 83 height 9
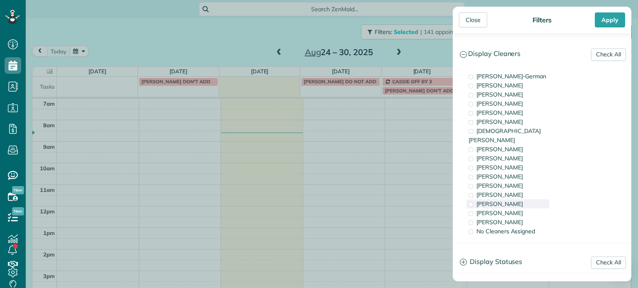
click at [521, 200] on div "[PERSON_NAME]" at bounding box center [507, 204] width 83 height 9
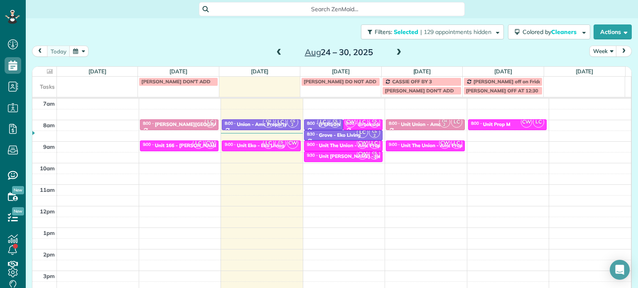
click at [352, 147] on div "Close Filters Apply Check All Display Cleaners [PERSON_NAME]-German [PERSON_NAM…" at bounding box center [319, 144] width 638 height 288
click at [340, 145] on div "Unit The Union - Amc Property" at bounding box center [354, 146] width 71 height 6
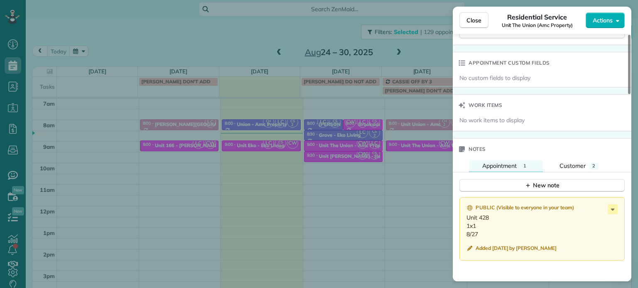
scroll to position [672, 0]
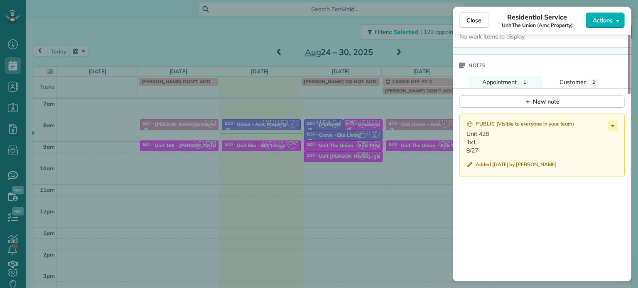
click at [417, 176] on div "Close Residential Service Unit The Union (Amc Property) Actions Status Active U…" at bounding box center [319, 144] width 638 height 288
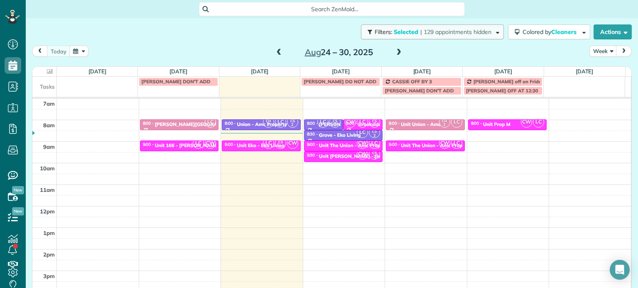
click at [462, 29] on span "| 129 appointments hidden" at bounding box center [455, 31] width 71 height 7
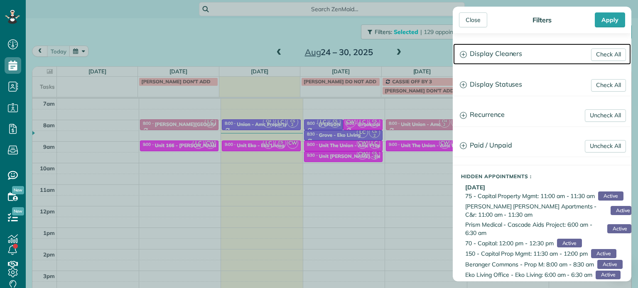
click at [500, 58] on h3 "Display Cleaners" at bounding box center [542, 54] width 178 height 21
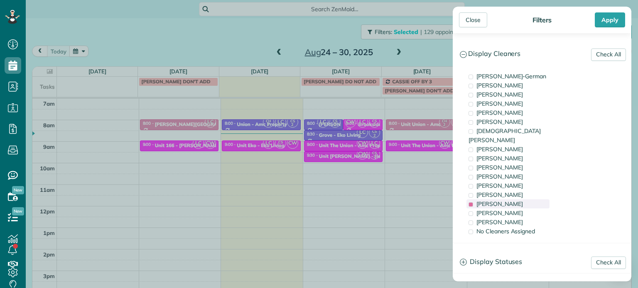
click at [508, 200] on span "[PERSON_NAME]" at bounding box center [499, 203] width 46 height 7
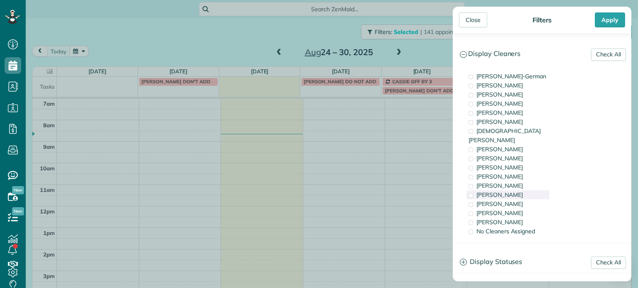
click at [507, 191] on div "[PERSON_NAME]" at bounding box center [507, 195] width 83 height 9
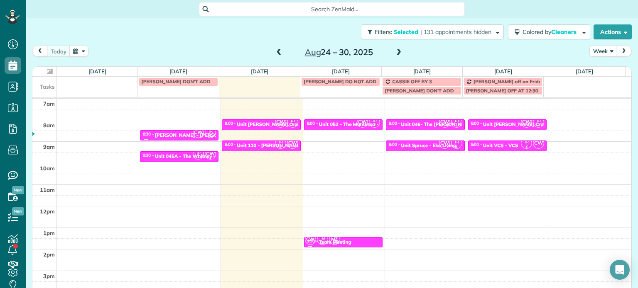
click at [295, 130] on div "Close Filters Apply Check All Display Cleaners [PERSON_NAME]-German [PERSON_NAM…" at bounding box center [319, 144] width 638 height 288
click at [264, 146] on div "Unit 110 - [PERSON_NAME] - Capital" at bounding box center [280, 146] width 86 height 6
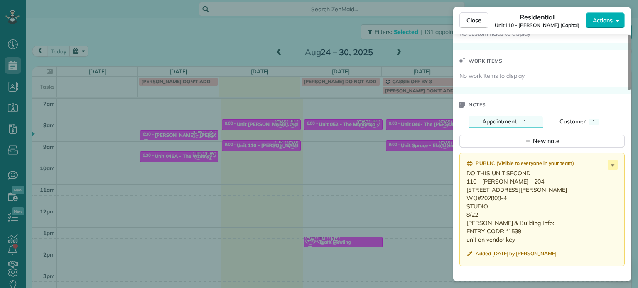
scroll to position [714, 0]
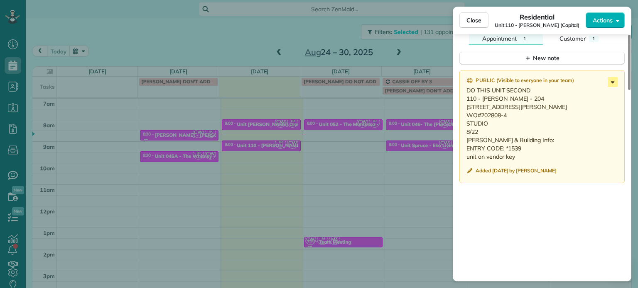
click at [612, 83] on icon at bounding box center [612, 82] width 10 height 10
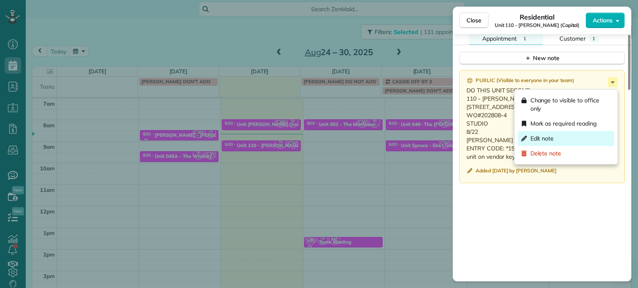
click at [578, 137] on div "Edit note" at bounding box center [566, 138] width 96 height 15
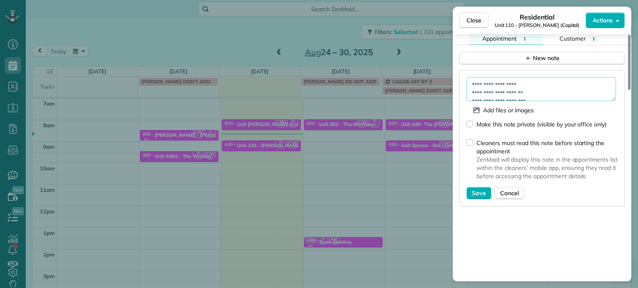
click at [554, 86] on textarea "**********" at bounding box center [540, 89] width 149 height 24
type textarea "**********"
click at [484, 196] on span "Save" at bounding box center [479, 193] width 14 height 8
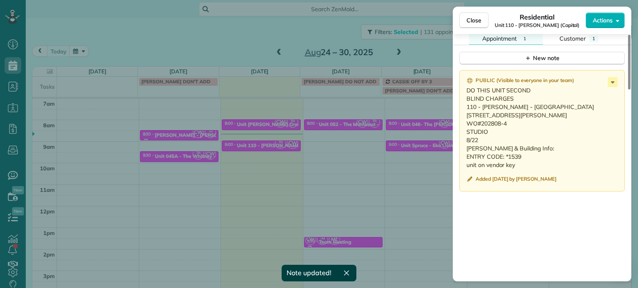
click at [394, 167] on div "Close Residential Unit [GEOGRAPHIC_DATA][PERSON_NAME] (Capital) Actions Status …" at bounding box center [319, 144] width 638 height 288
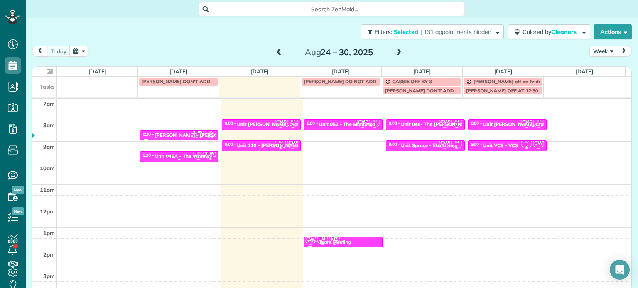
click at [180, 159] on div at bounding box center [179, 160] width 78 height 3
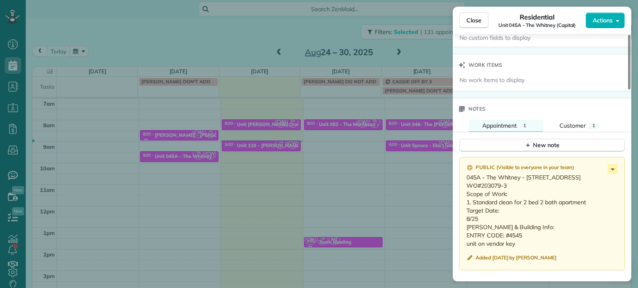
scroll to position [625, 0]
click at [469, 23] on span "Close" at bounding box center [473, 20] width 15 height 8
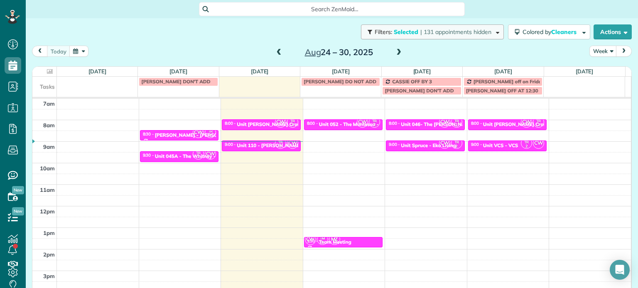
click at [461, 35] on span "| 131 appointments hidden" at bounding box center [455, 31] width 71 height 7
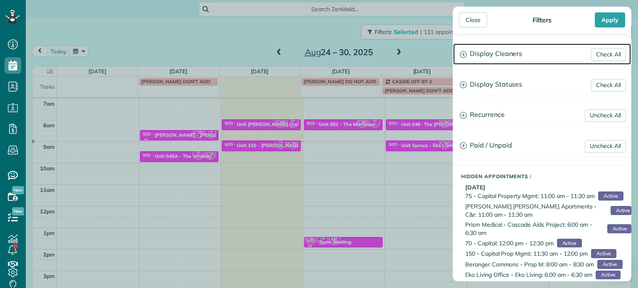
click at [518, 58] on h3 "Display Cleaners" at bounding box center [542, 54] width 178 height 21
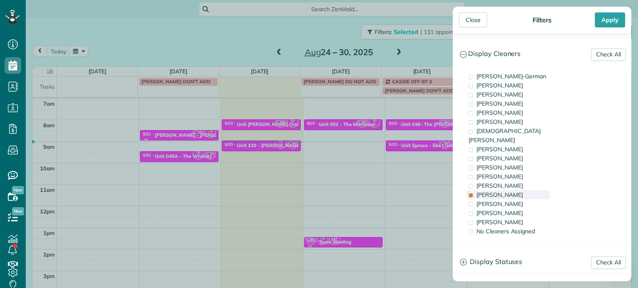
click at [508, 191] on div "[PERSON_NAME]" at bounding box center [507, 195] width 83 height 9
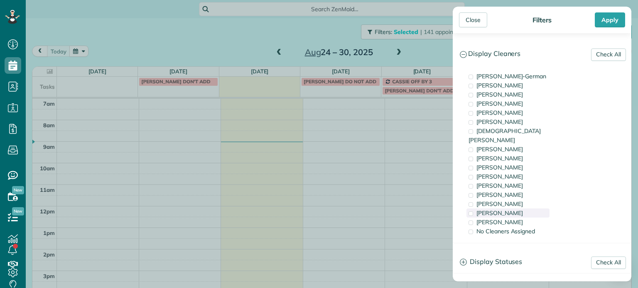
click at [507, 210] on span "[PERSON_NAME]" at bounding box center [499, 213] width 46 height 7
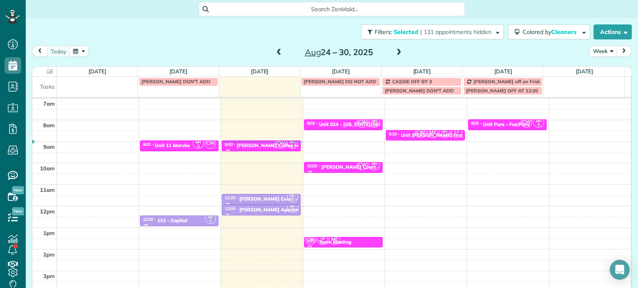
click at [235, 146] on div "Close Filters Apply Check All Display Cleaners [PERSON_NAME]-German [PERSON_NAM…" at bounding box center [319, 144] width 638 height 288
click at [181, 147] on div "Unit 11 Marche" at bounding box center [172, 146] width 35 height 6
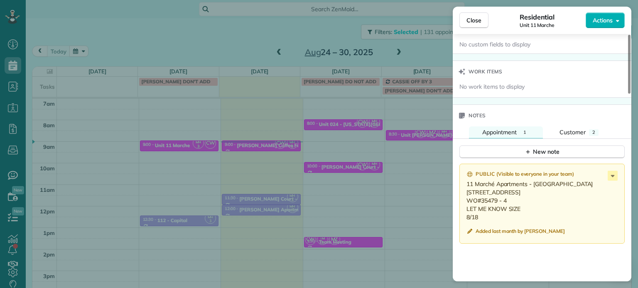
scroll to position [670, 0]
